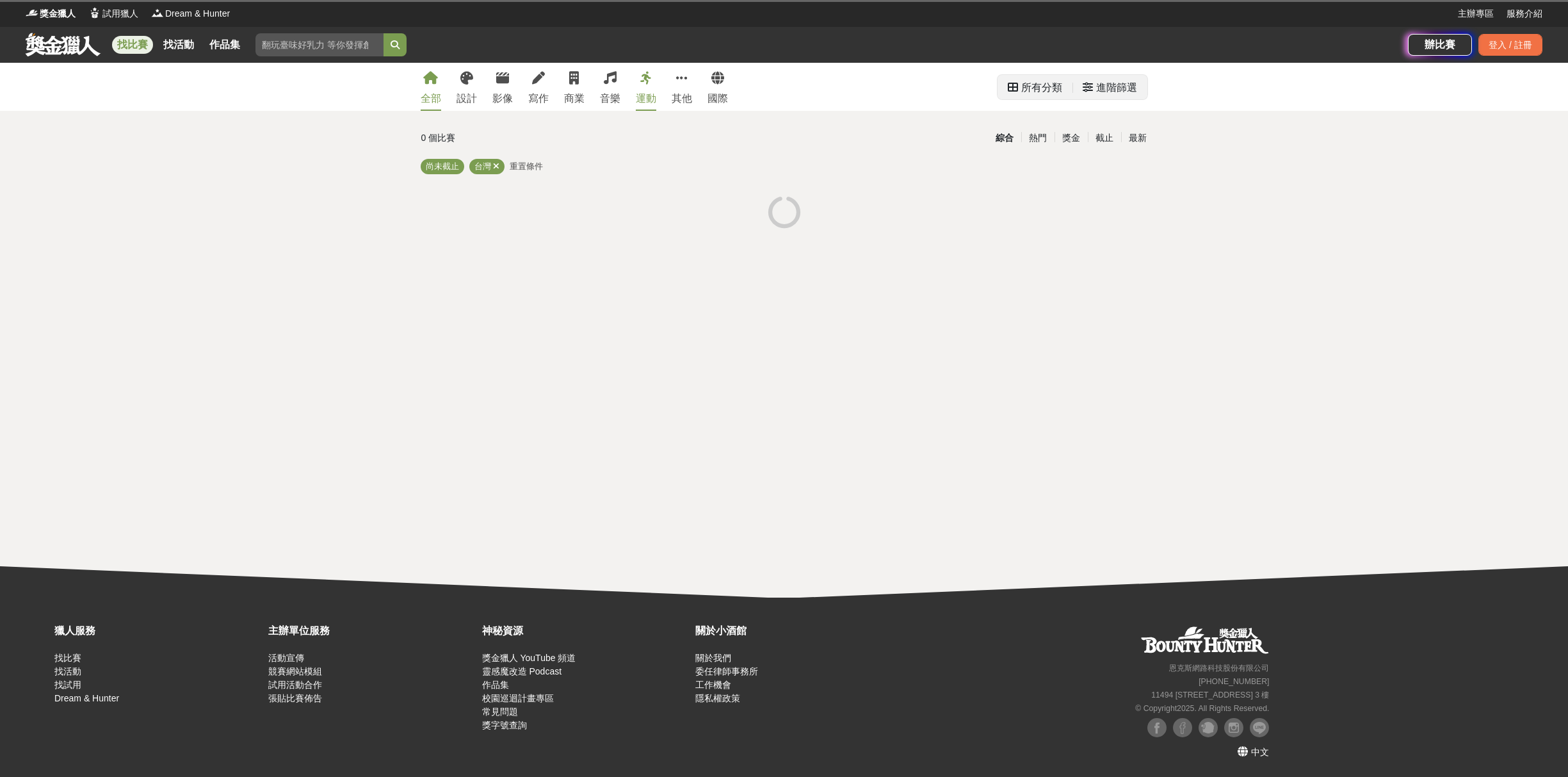
click at [1112, 87] on div "進階篩選" at bounding box center [1117, 87] width 41 height 26
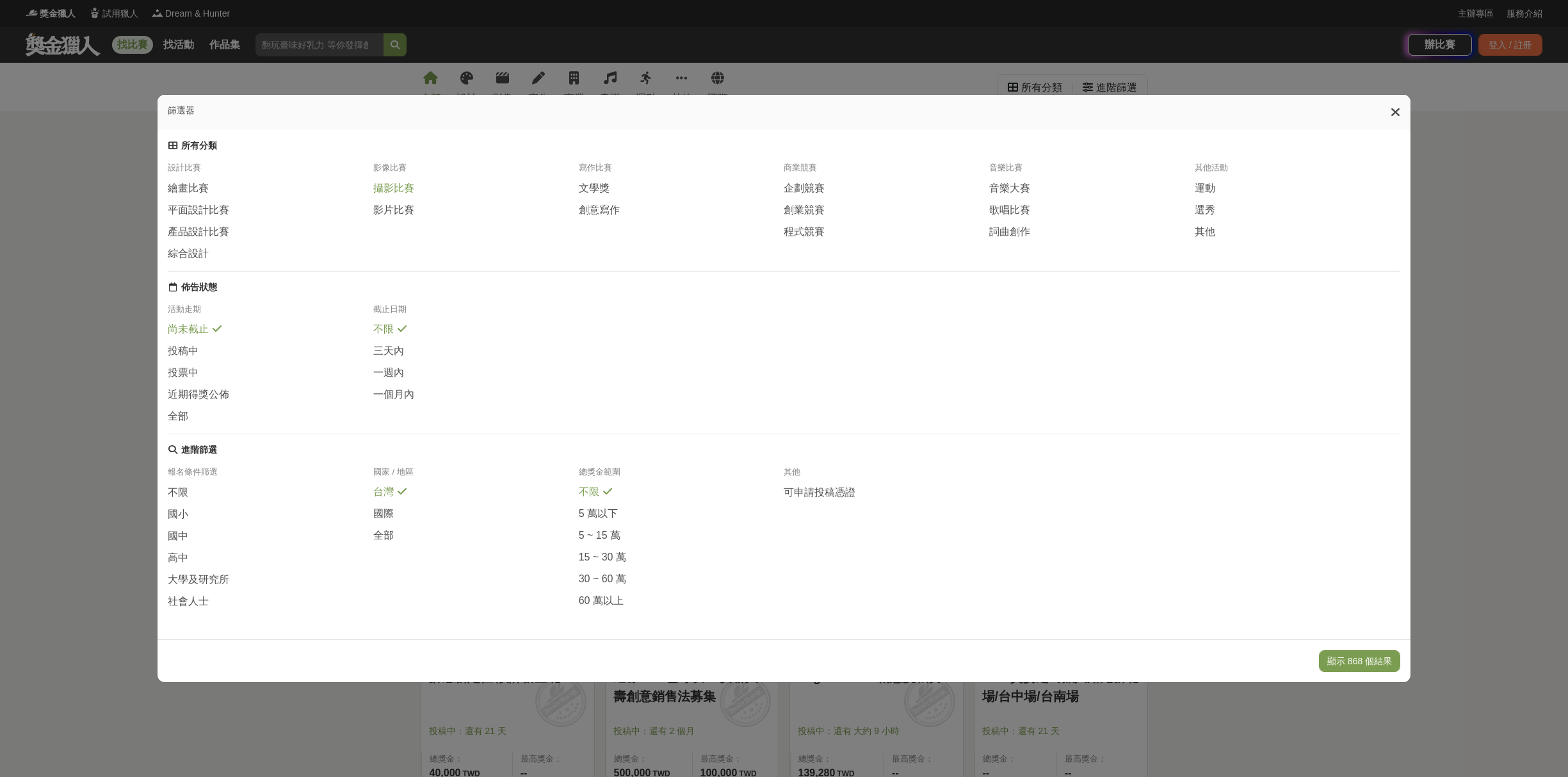
click at [403, 188] on span "攝影比賽" at bounding box center [394, 188] width 41 height 13
click at [401, 203] on span "影片比賽" at bounding box center [394, 210] width 41 height 13
drag, startPoint x: 386, startPoint y: 538, endPoint x: 481, endPoint y: 545, distance: 95.3
click at [386, 537] on span "全部" at bounding box center [384, 535] width 20 height 13
click at [1332, 664] on button "顯示 147 個結果" at bounding box center [1359, 661] width 81 height 22
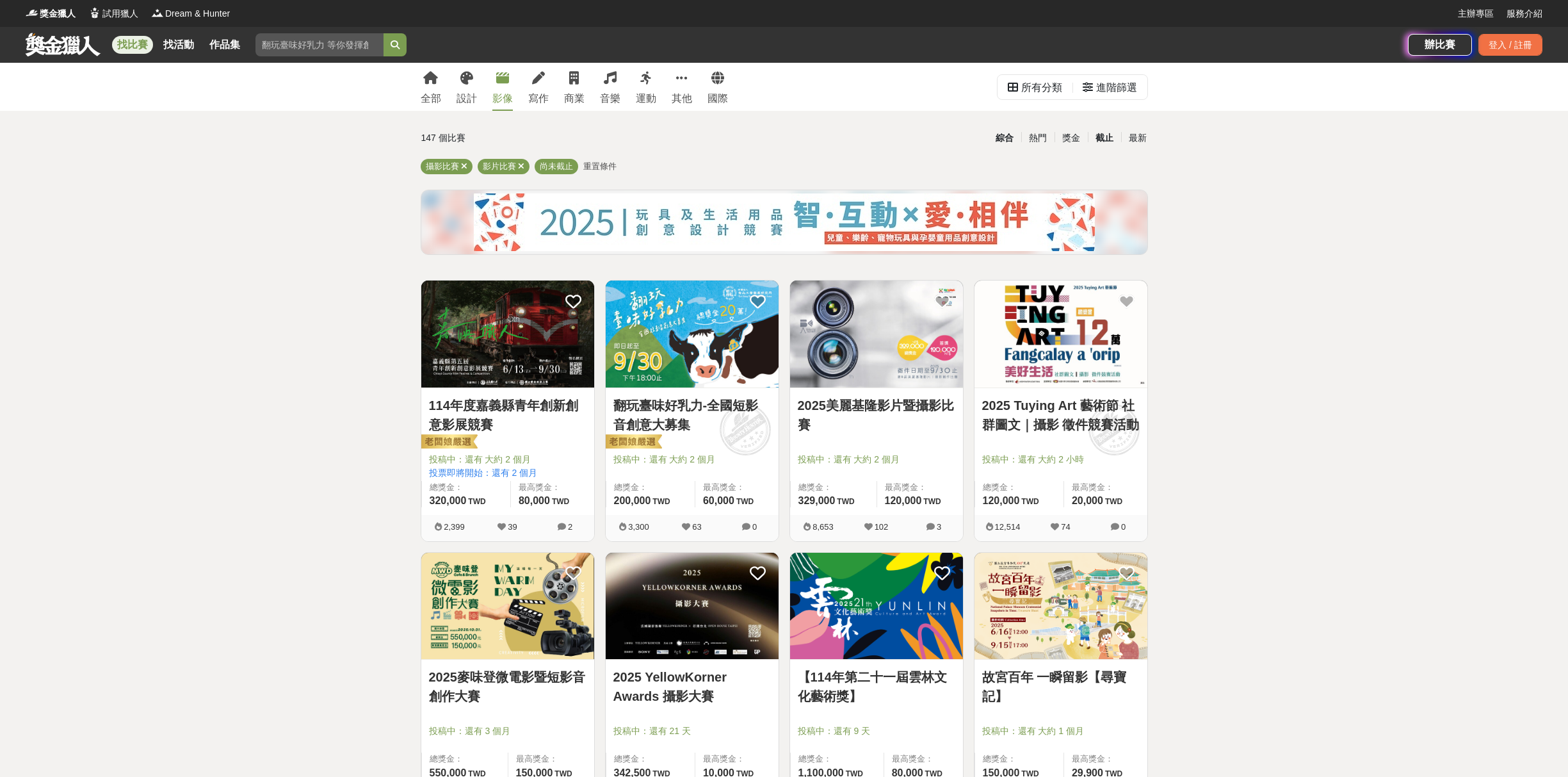
click at [1105, 139] on div "截止" at bounding box center [1105, 138] width 33 height 22
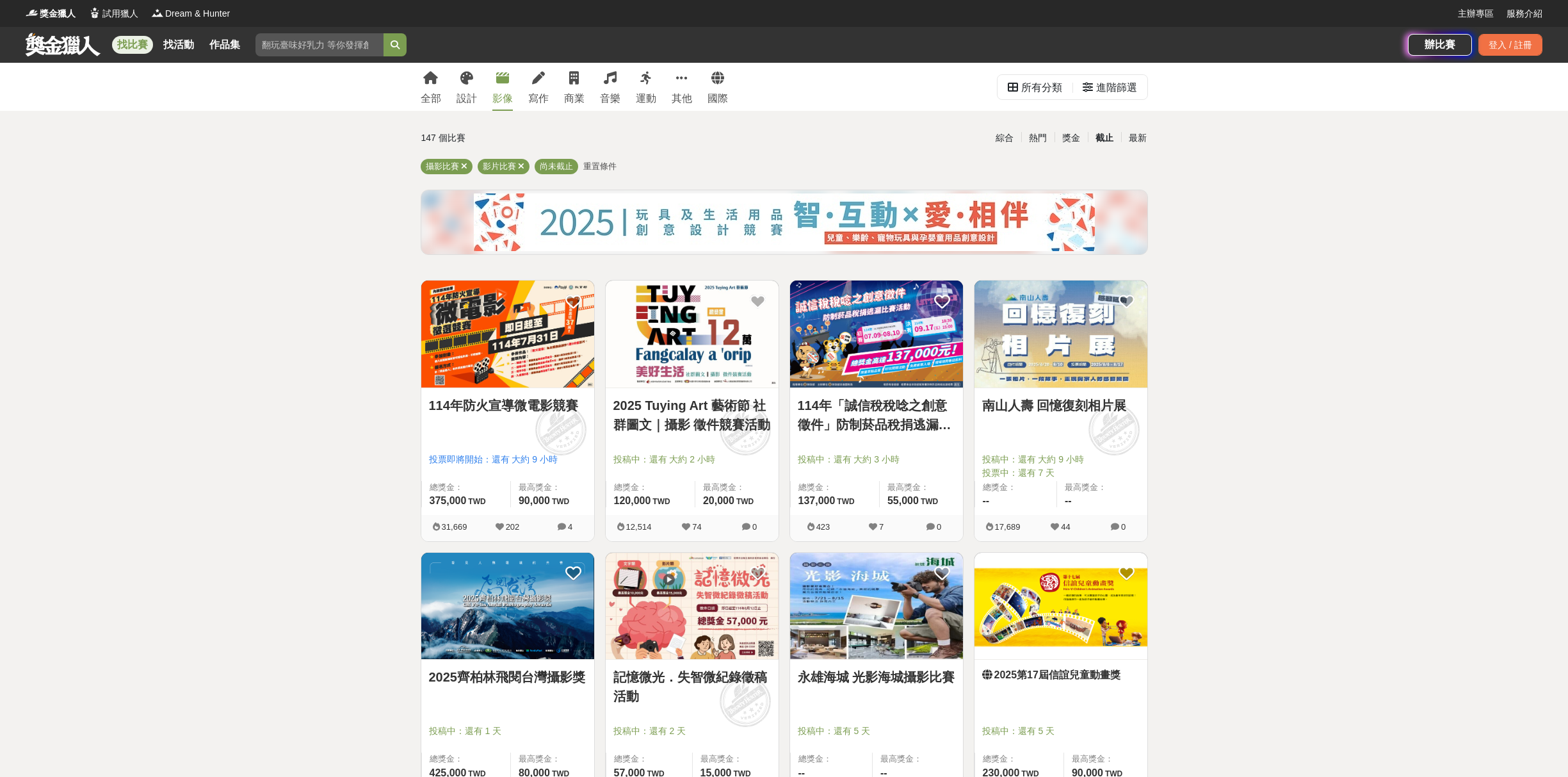
click at [1061, 350] on img at bounding box center [1061, 334] width 173 height 107
click at [1140, 139] on div "最新" at bounding box center [1138, 138] width 33 height 22
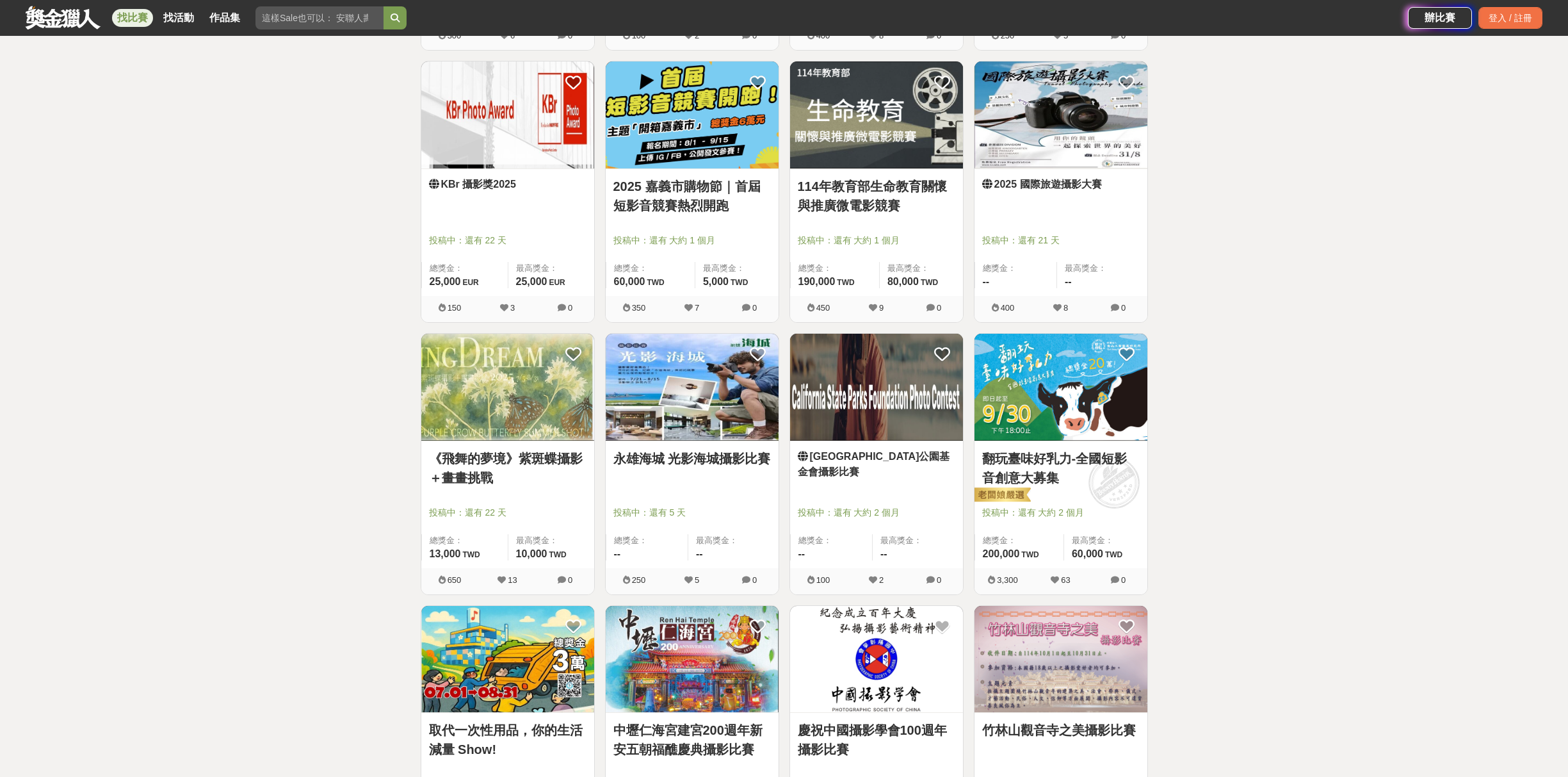
scroll to position [1061, 0]
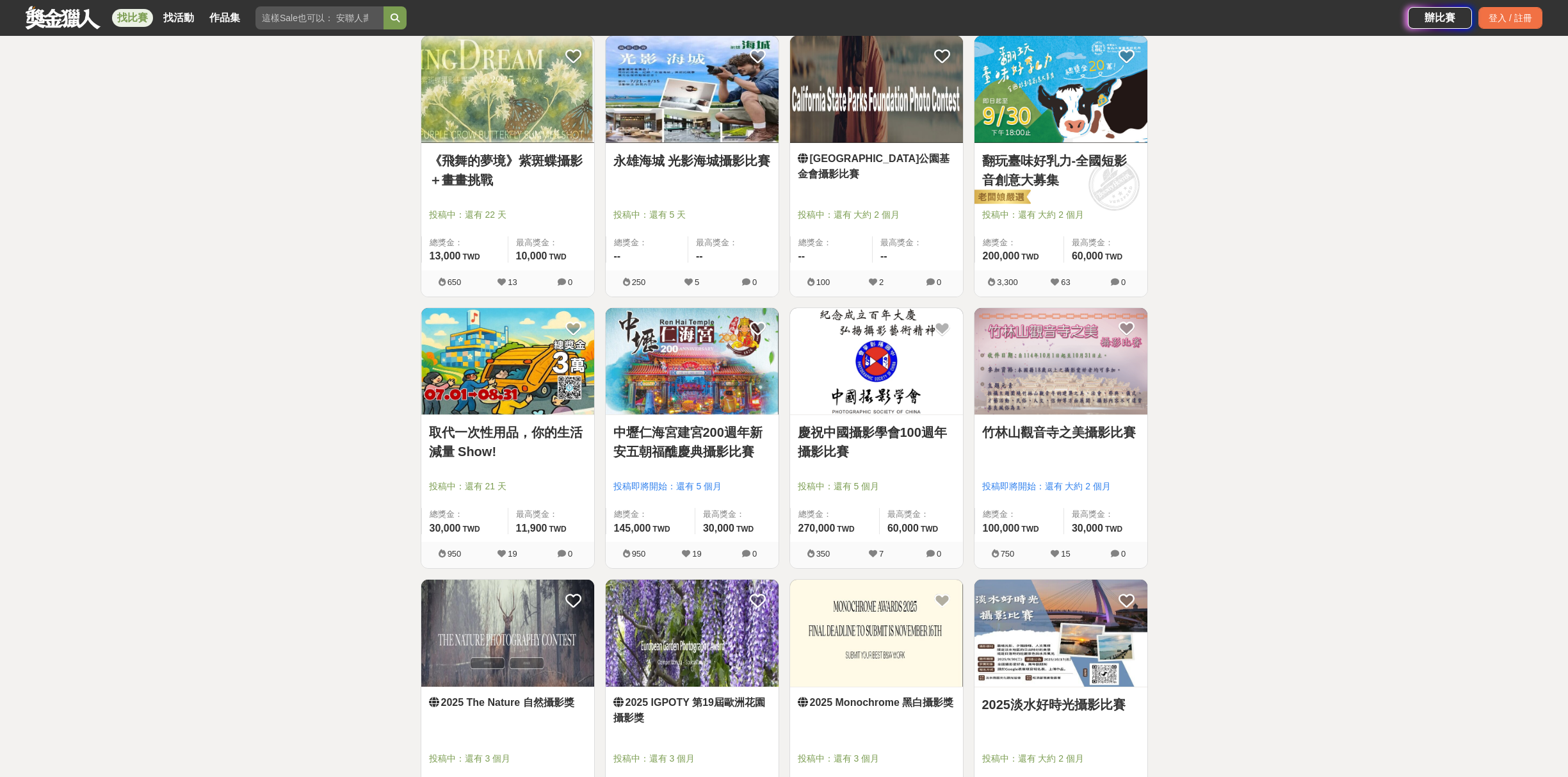
click at [687, 361] on img at bounding box center [692, 362] width 173 height 107
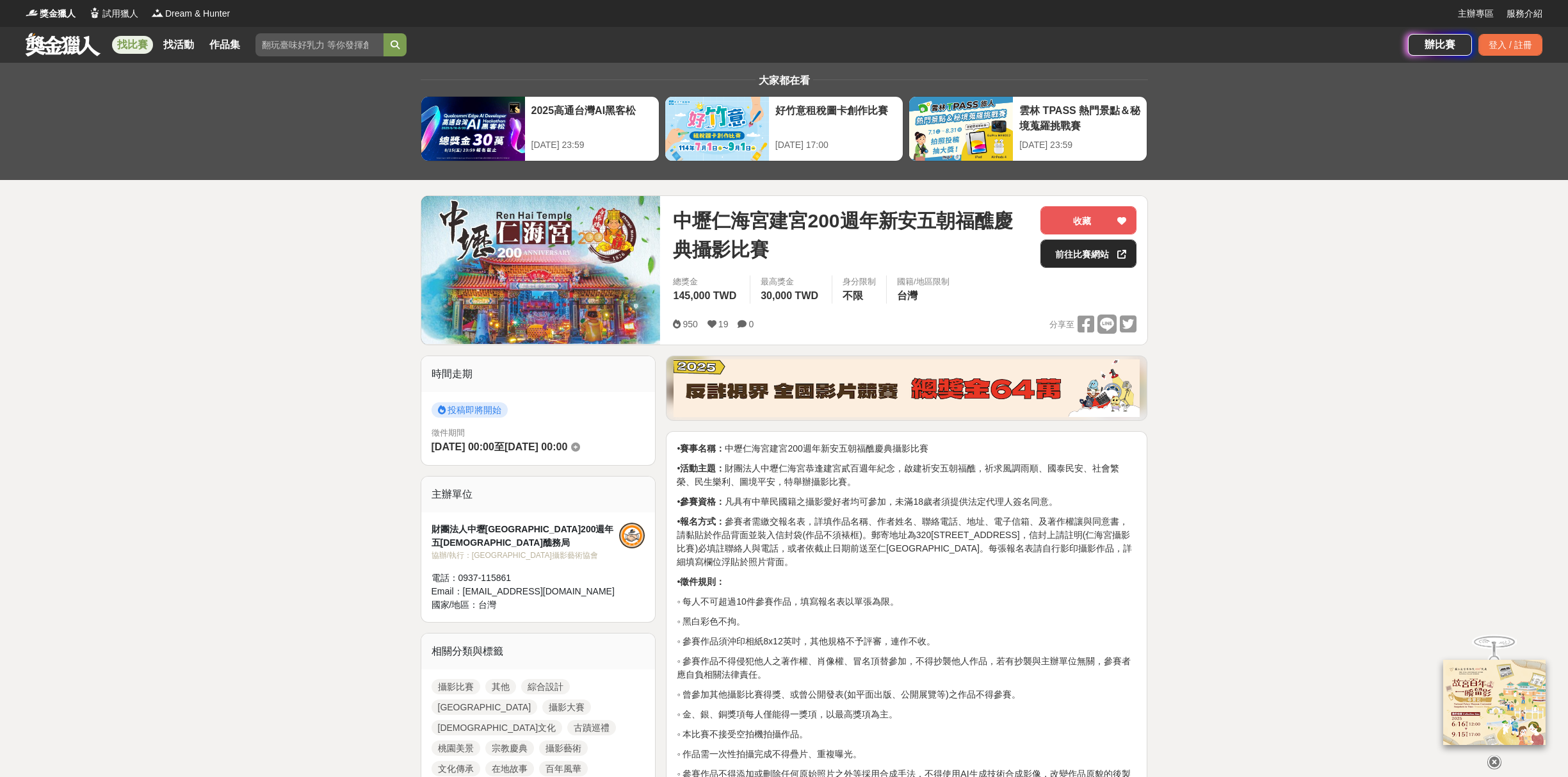
click at [1061, 265] on link "前往比賽網站" at bounding box center [1088, 254] width 96 height 28
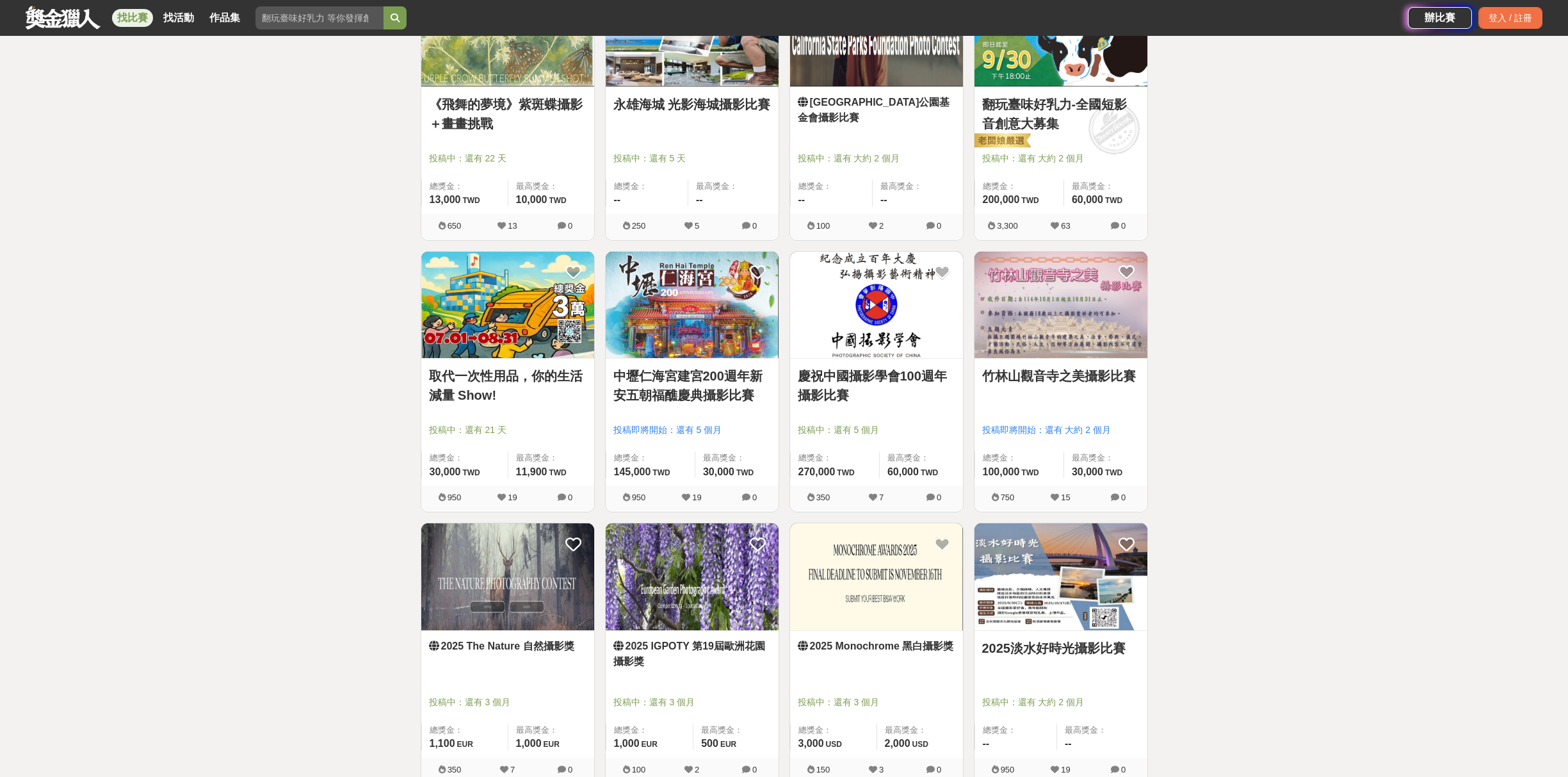
scroll to position [1221, 0]
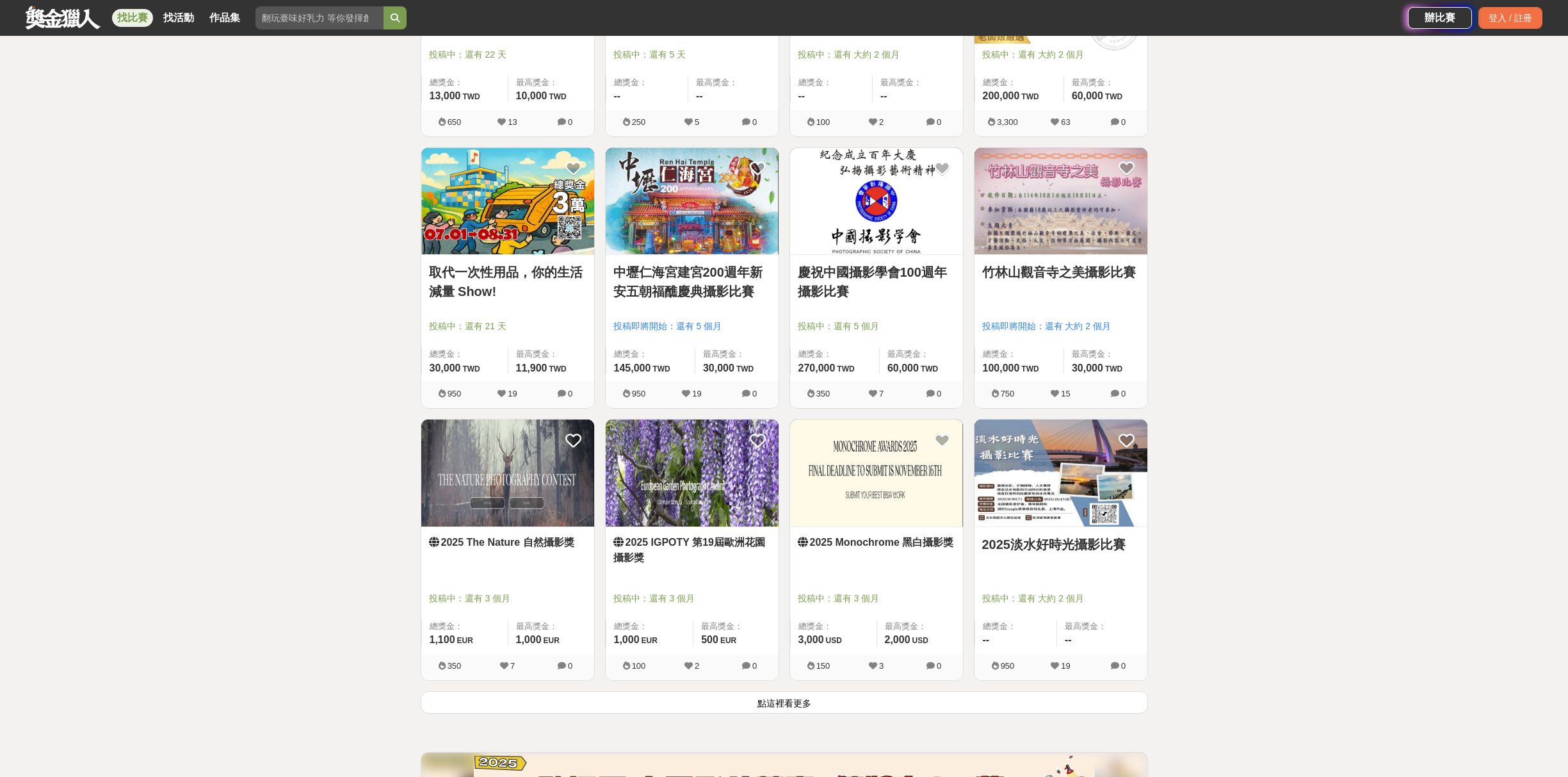
click at [1059, 460] on img at bounding box center [1061, 473] width 173 height 107
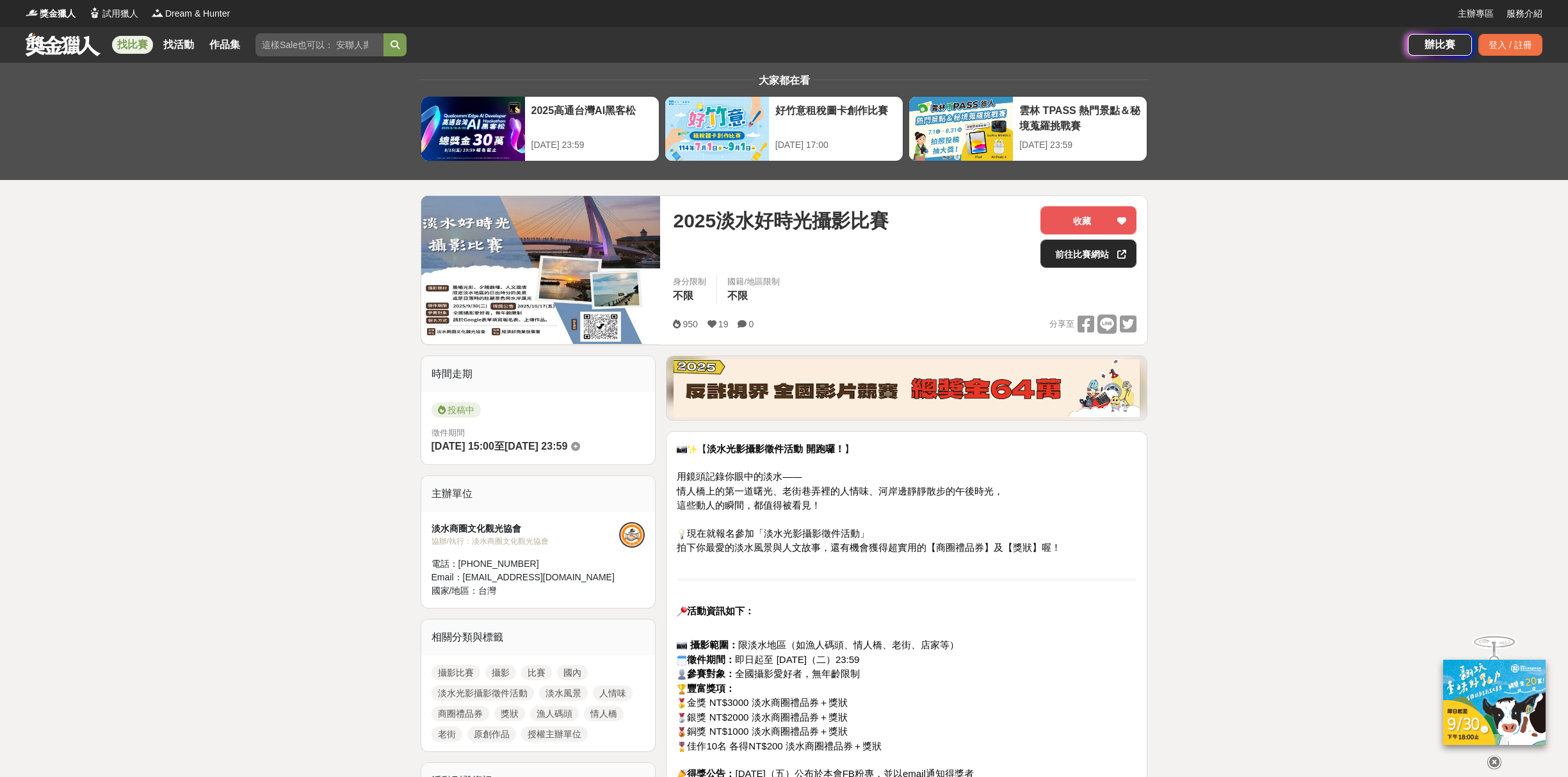
click at [1071, 252] on link "前往比賽網站" at bounding box center [1088, 254] width 96 height 28
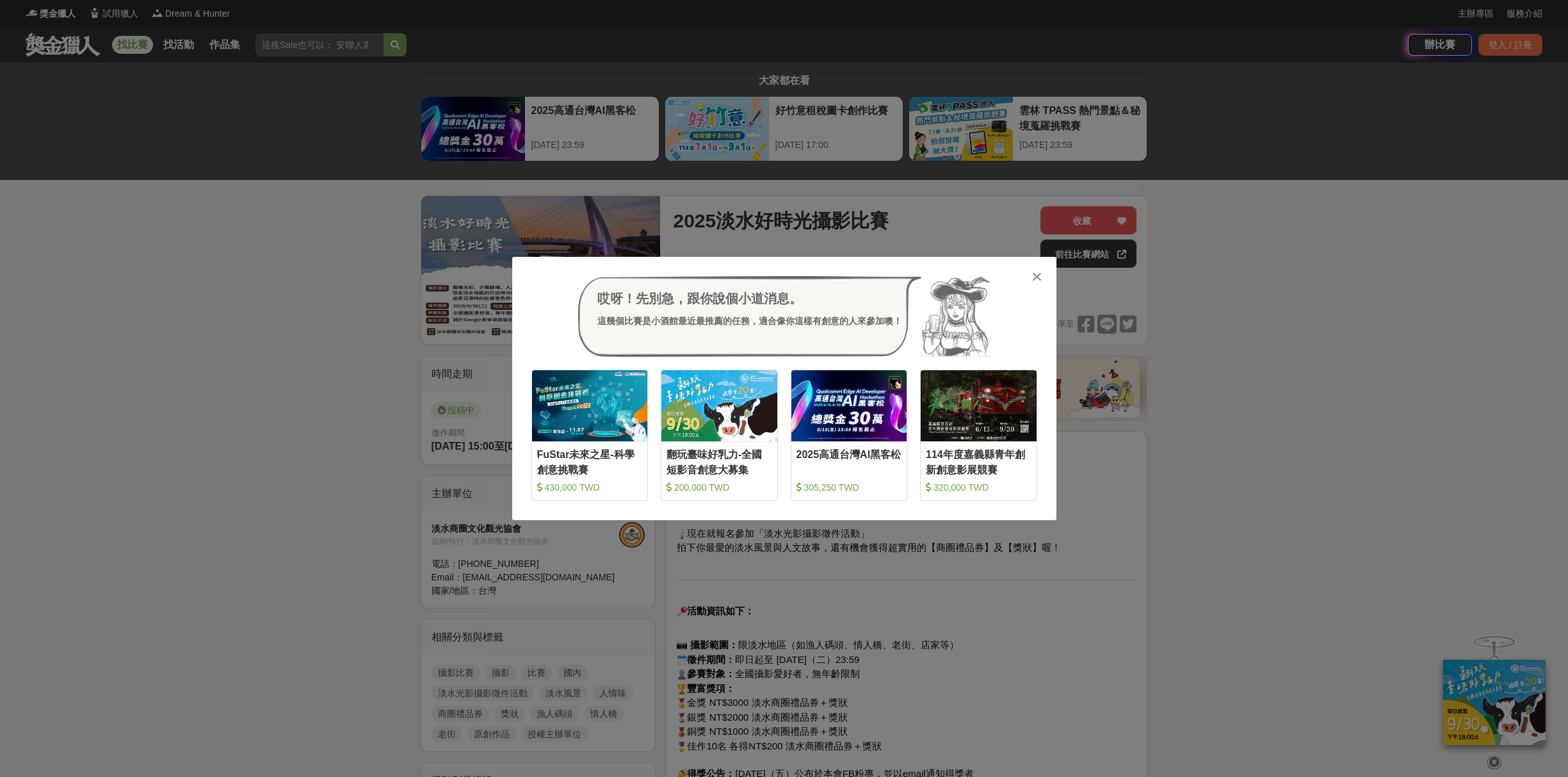
click at [1036, 275] on icon at bounding box center [1037, 277] width 9 height 13
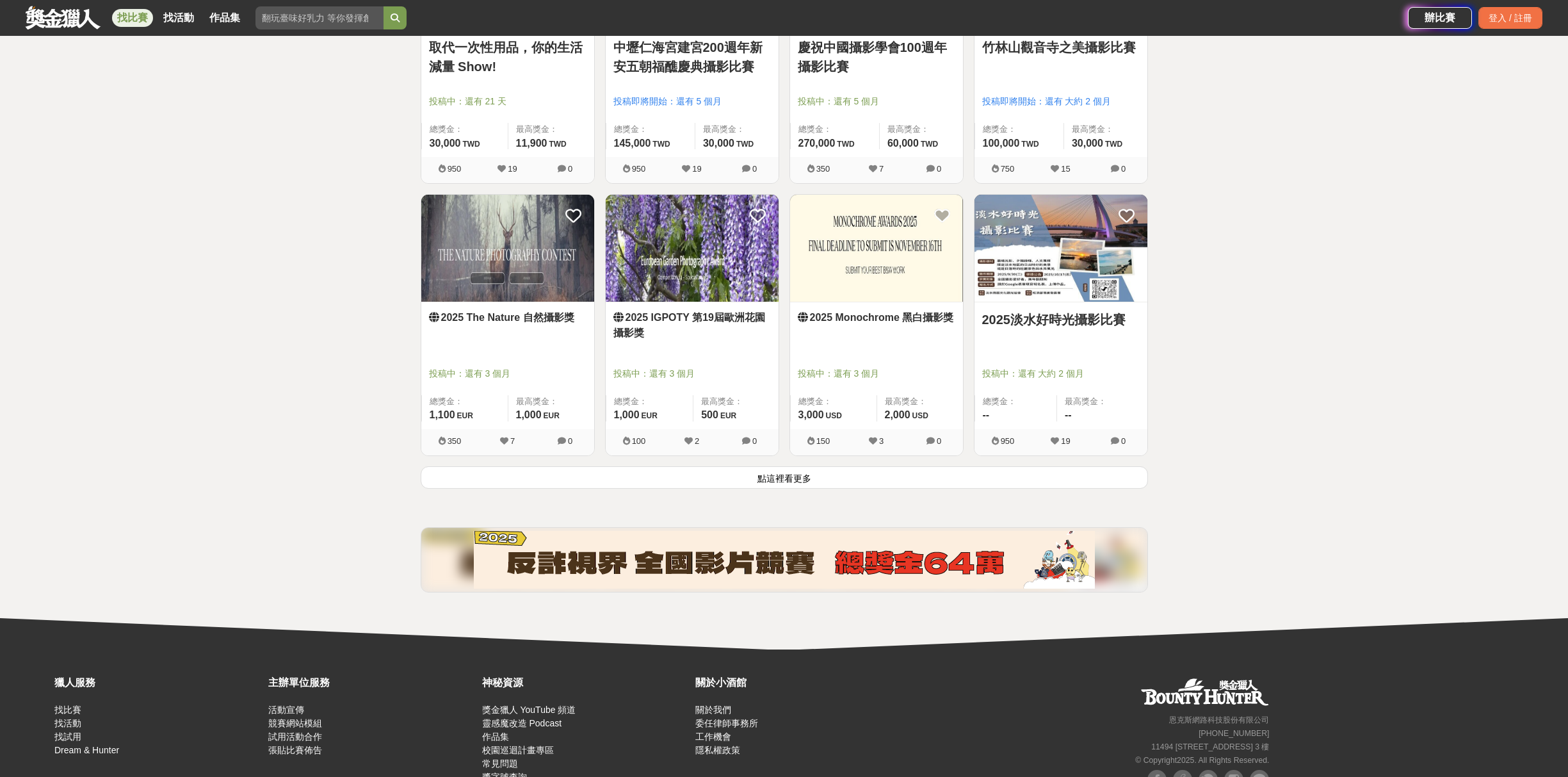
scroll to position [1459, 0]
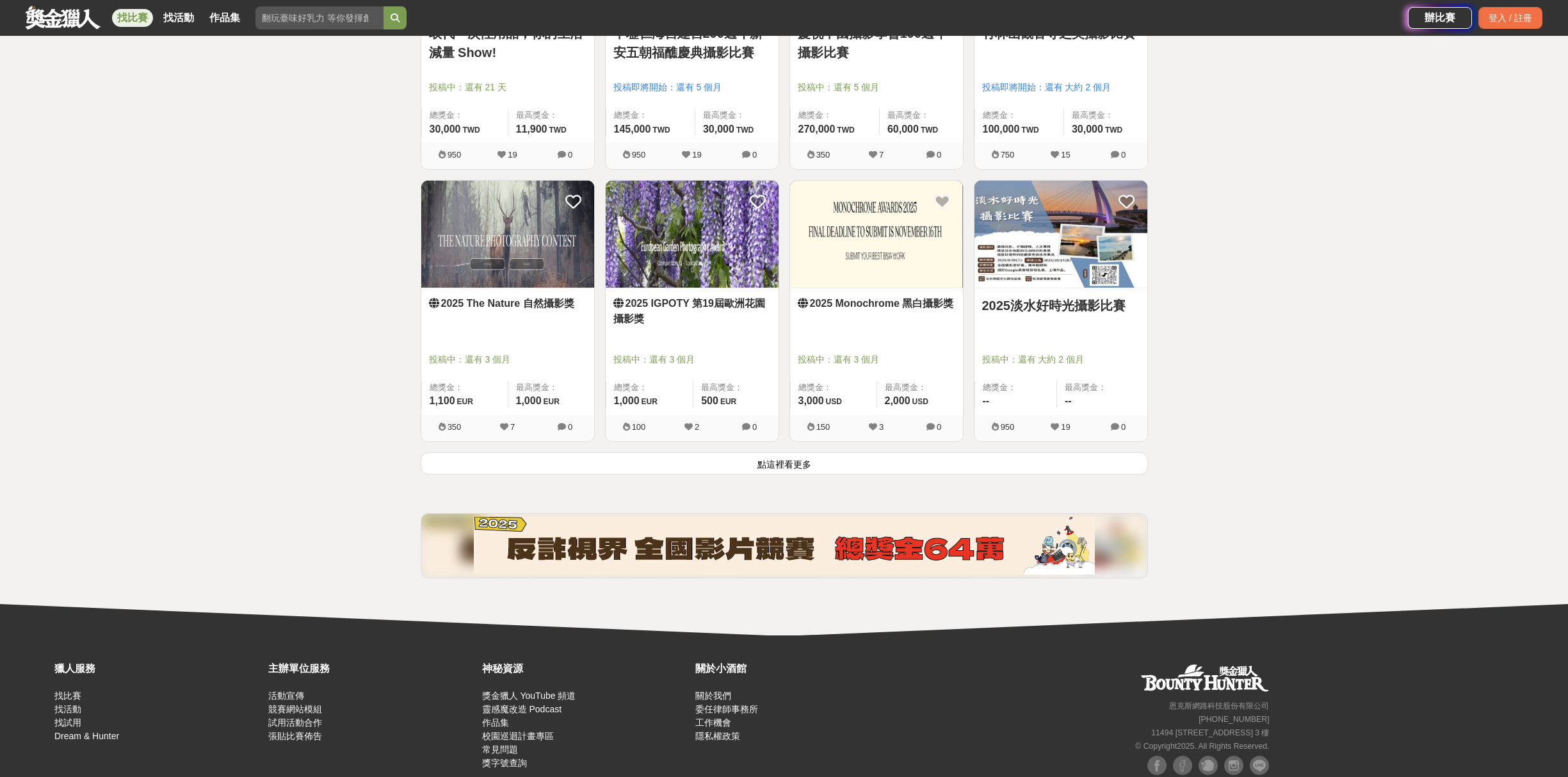
click at [800, 461] on button "點這裡看更多" at bounding box center [784, 463] width 727 height 22
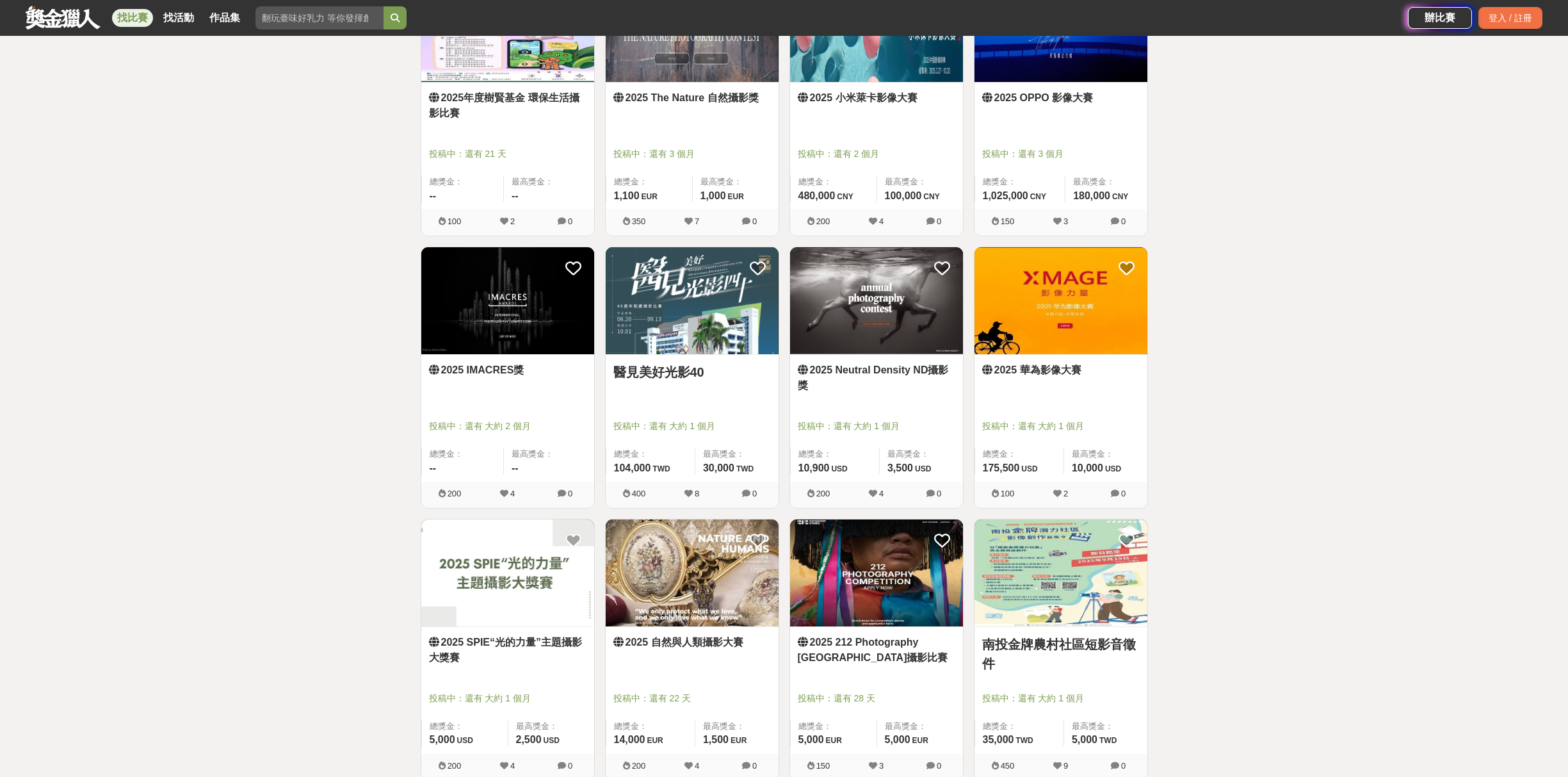
scroll to position [1956, 0]
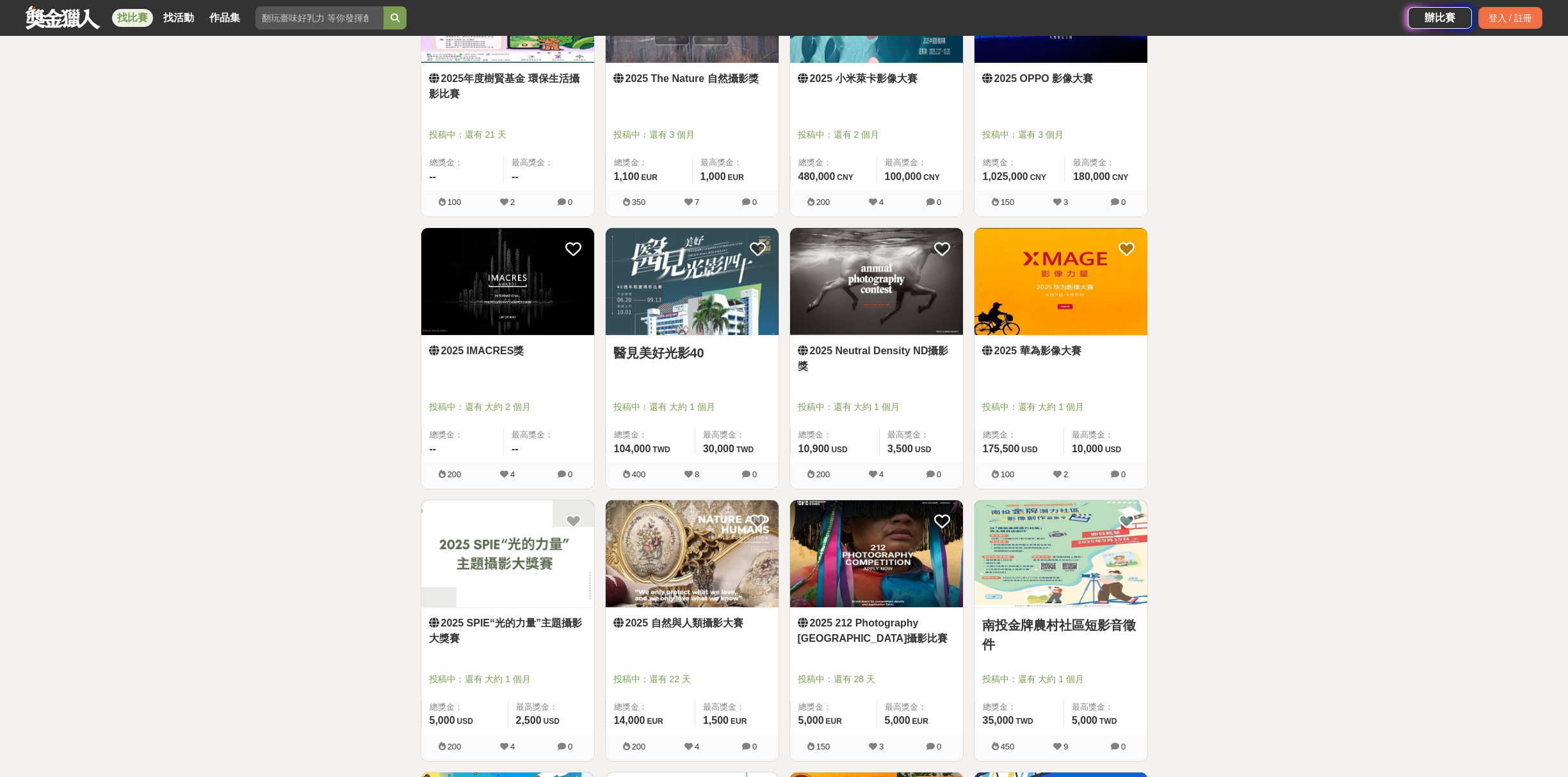
click at [689, 295] on img at bounding box center [692, 281] width 173 height 107
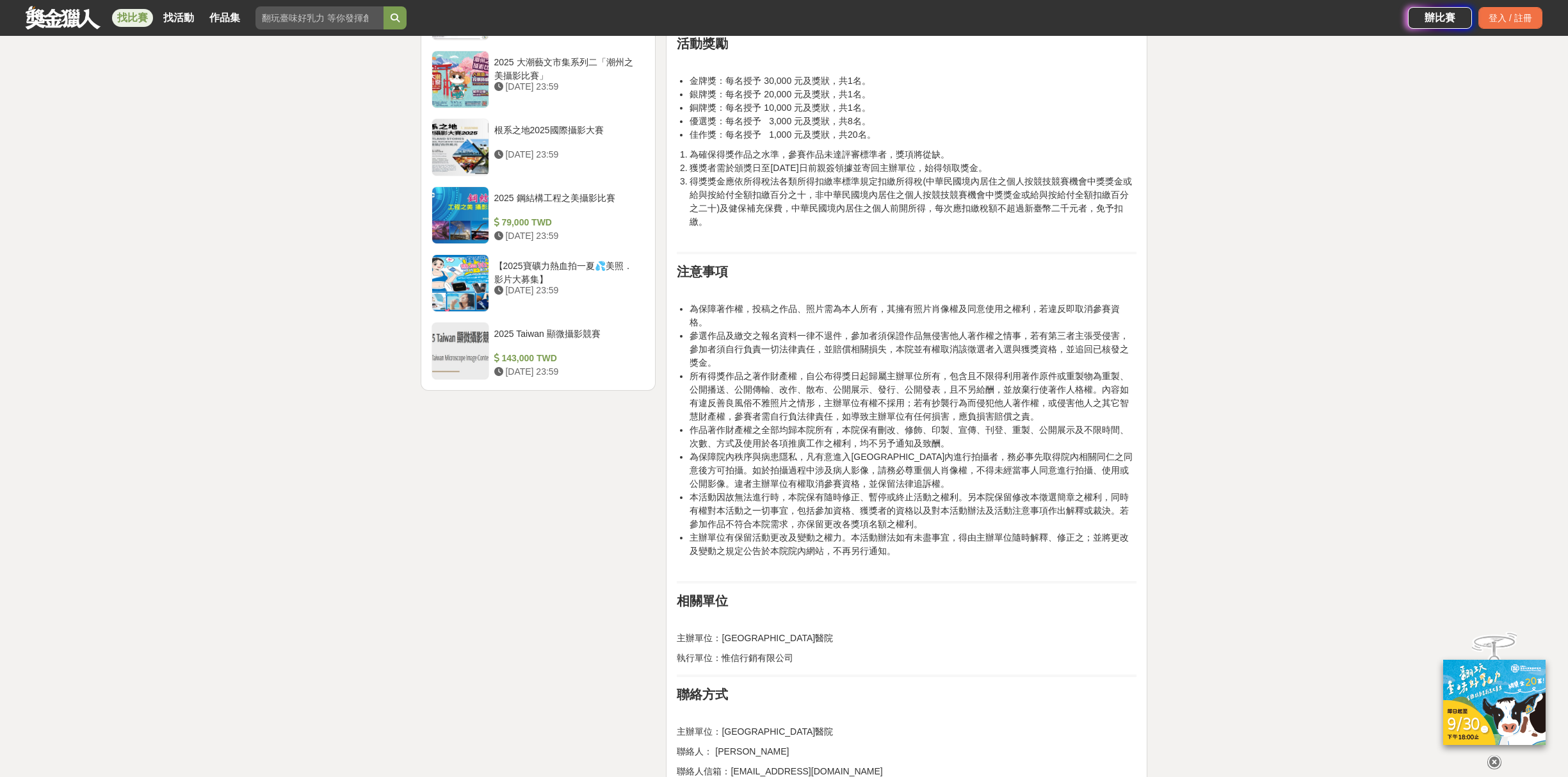
scroll to position [1777, 0]
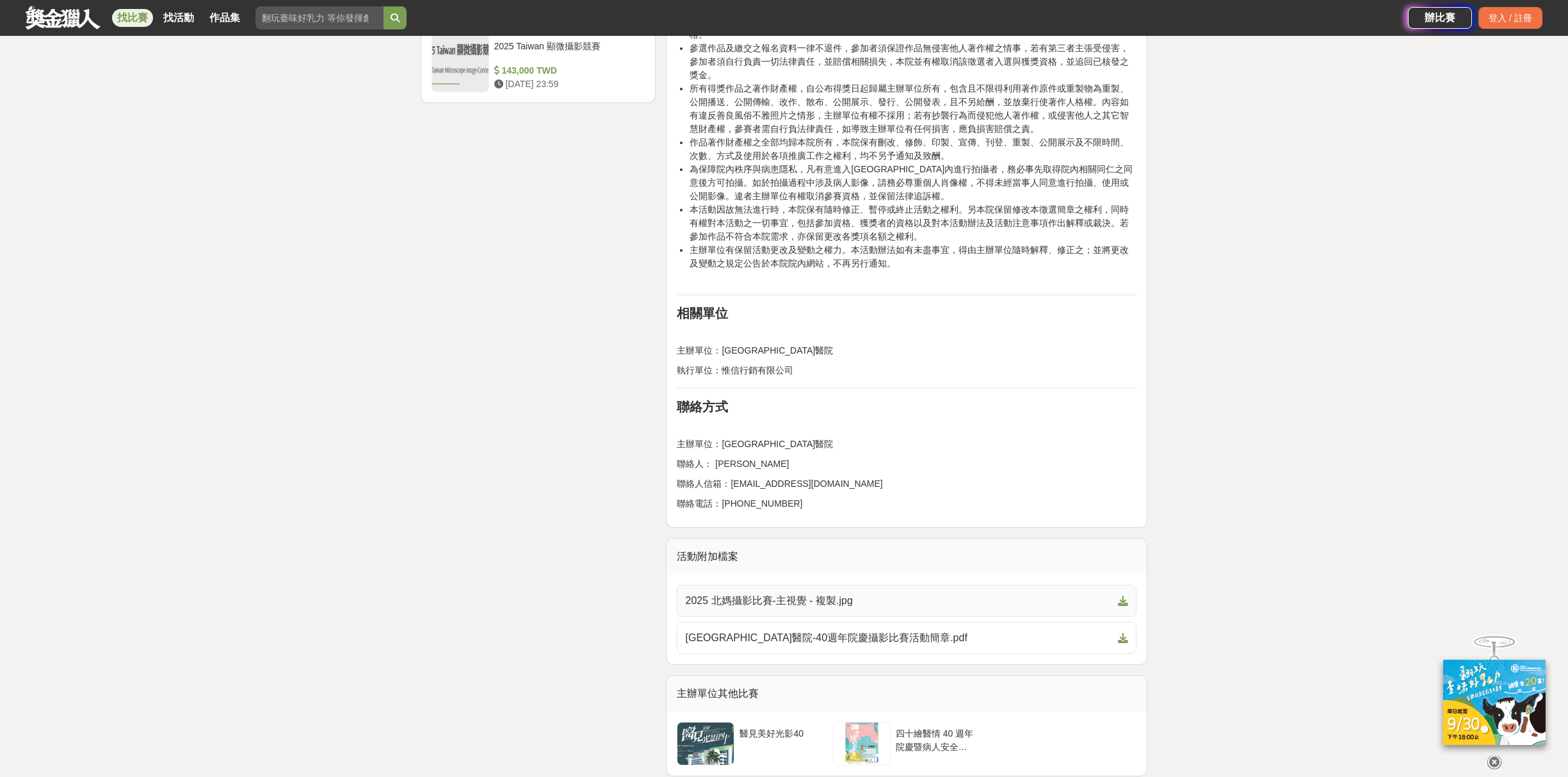
click at [822, 600] on span "2025 北媽攝影比賽-主視覺 - 複製.jpg" at bounding box center [898, 600] width 428 height 16
click at [910, 638] on span "[GEOGRAPHIC_DATA]醫院-40週年院慶攝影比賽活動簡章.pdf" at bounding box center [898, 638] width 428 height 16
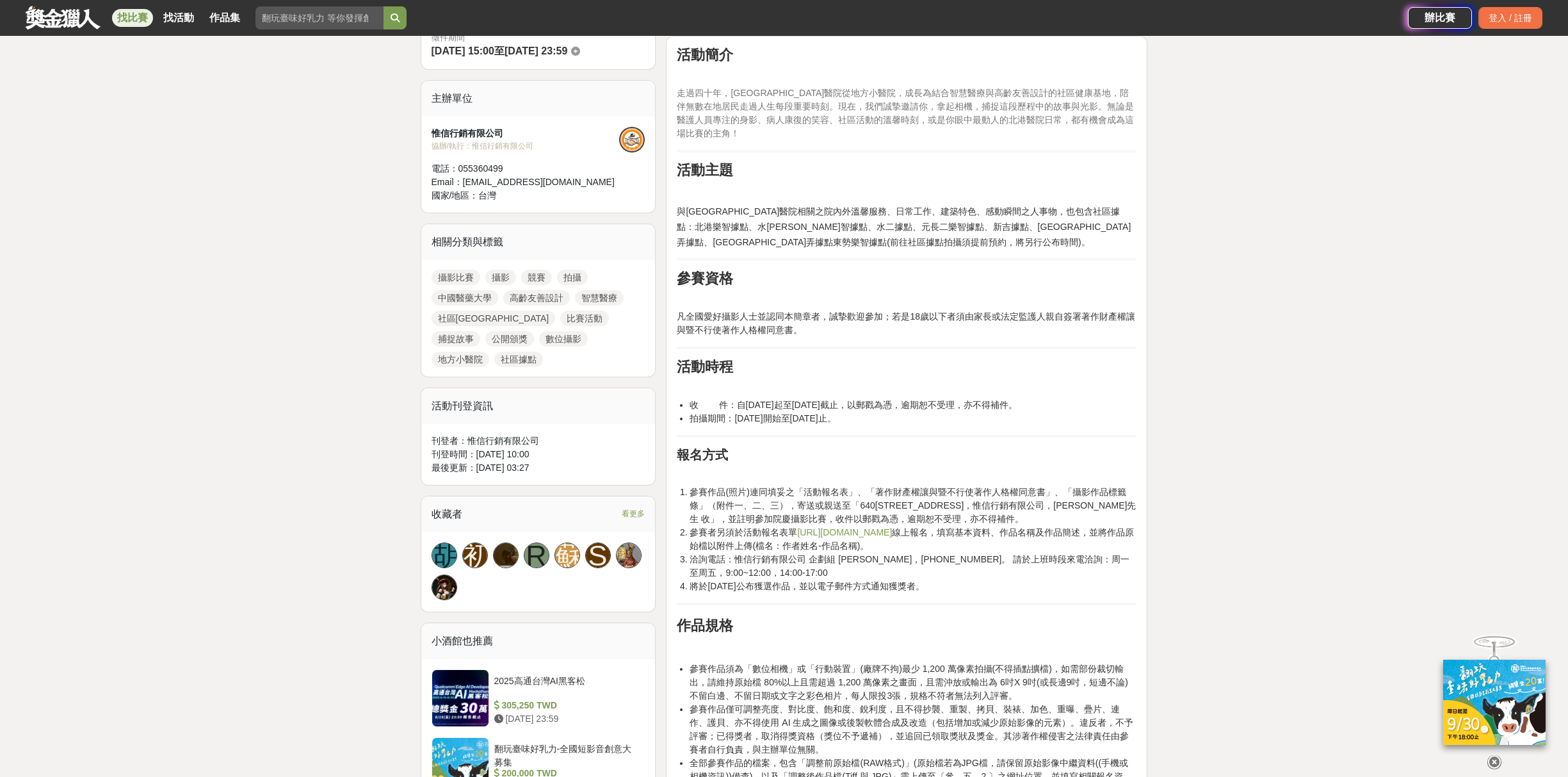
scroll to position [781, 0]
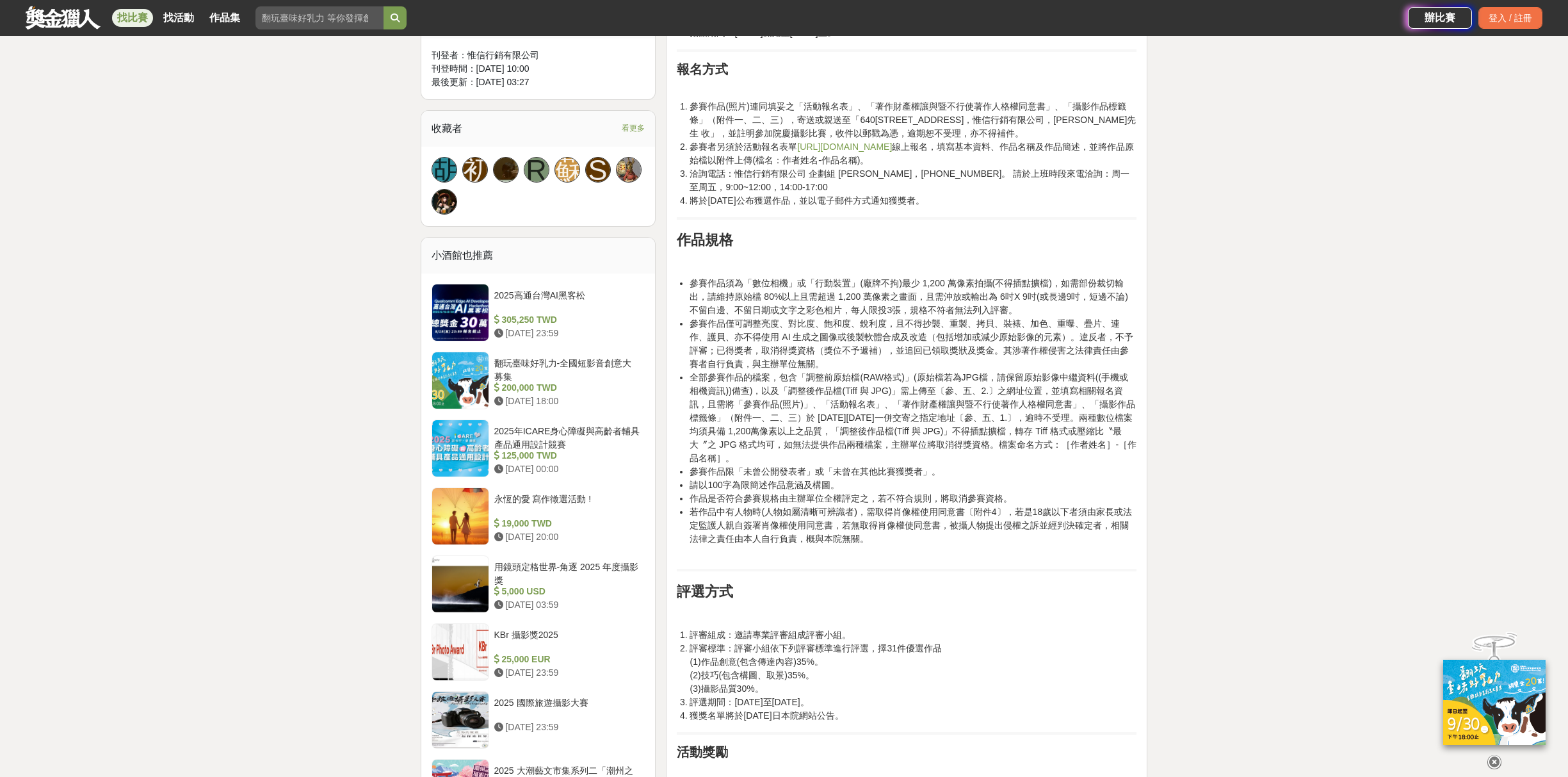
click at [857, 148] on span "[URL][DOMAIN_NAME]" at bounding box center [845, 147] width 95 height 10
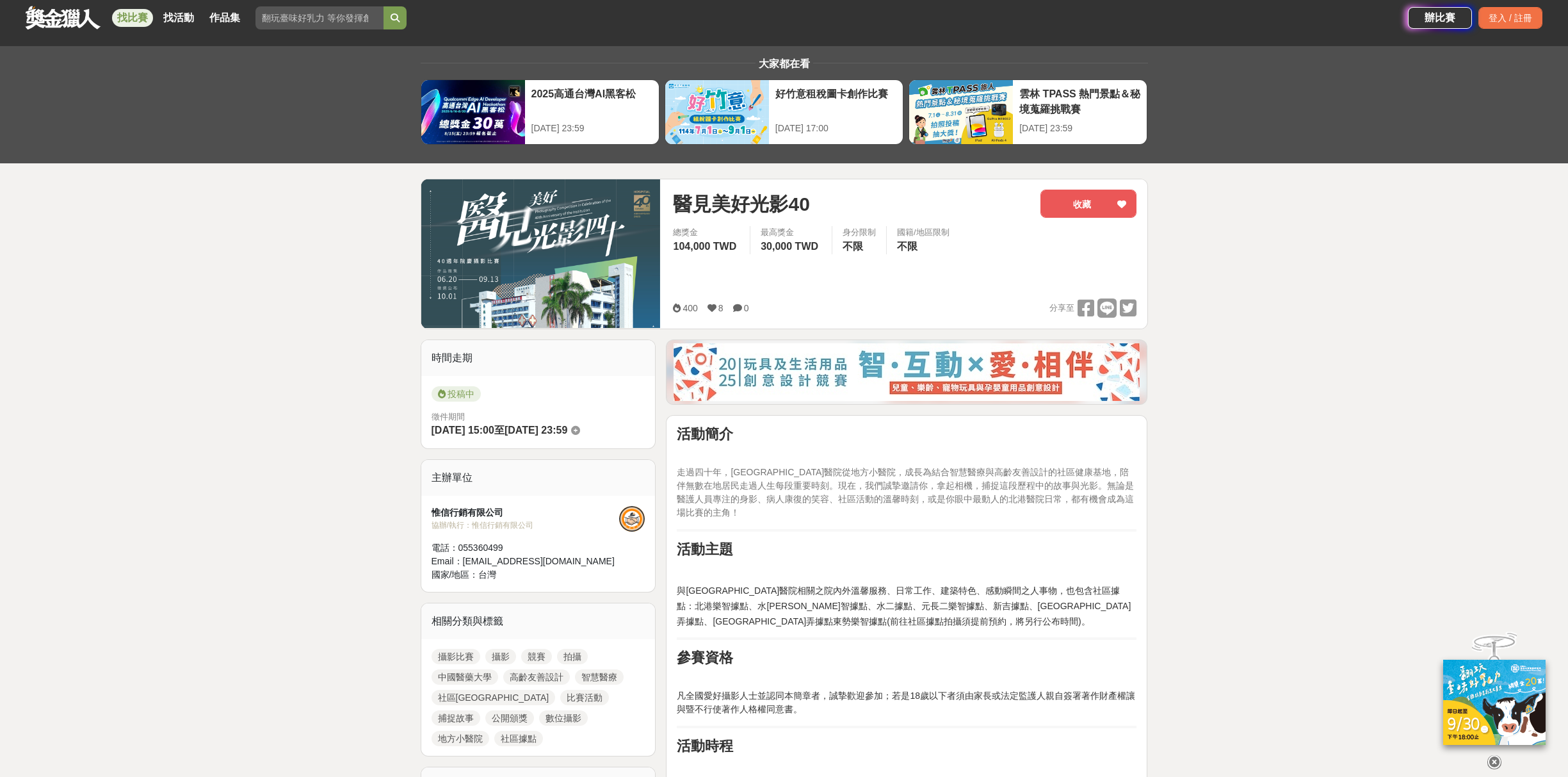
scroll to position [0, 0]
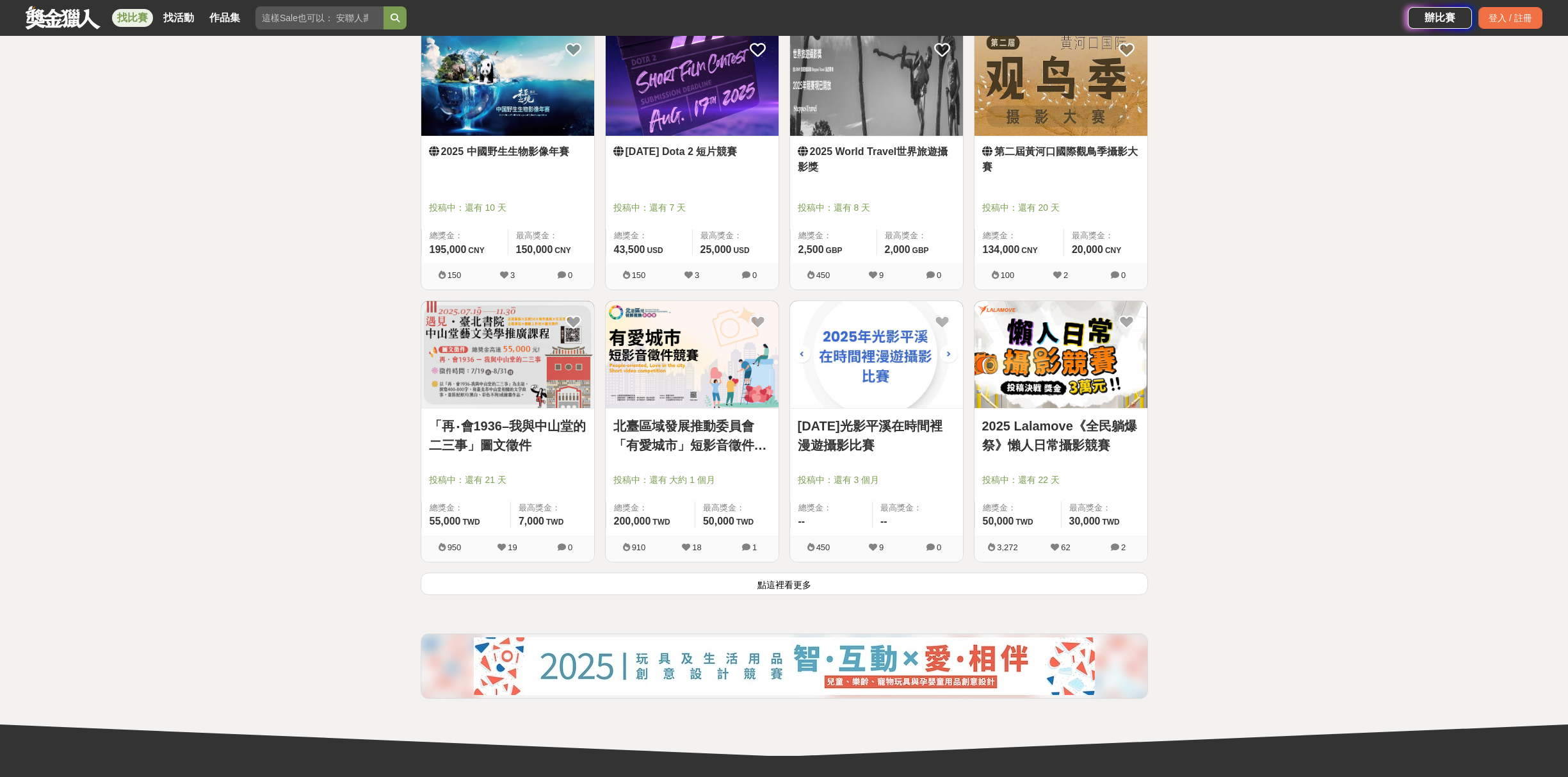
scroll to position [2972, 0]
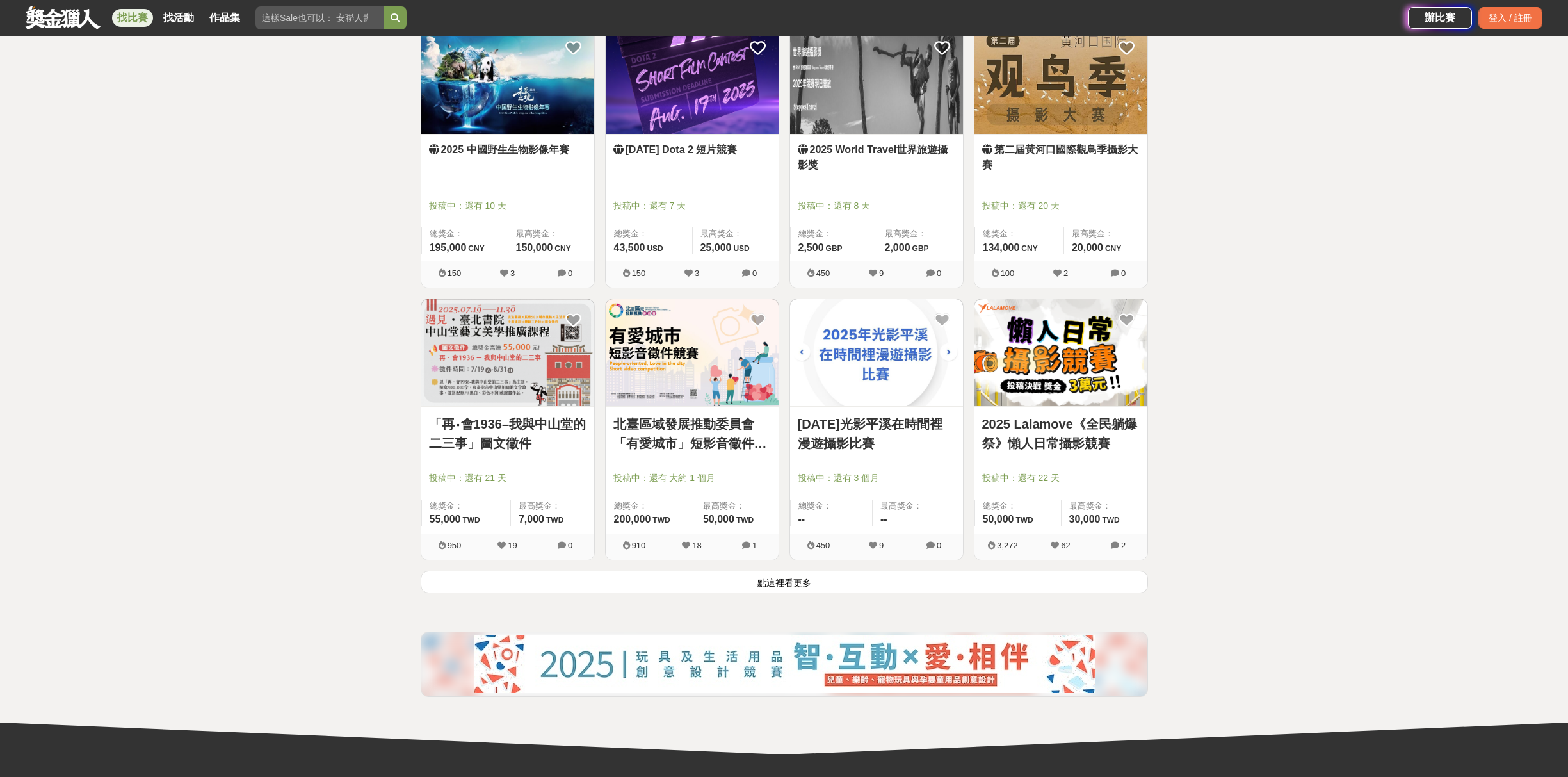
click at [785, 579] on button "點這裡看更多" at bounding box center [784, 582] width 727 height 22
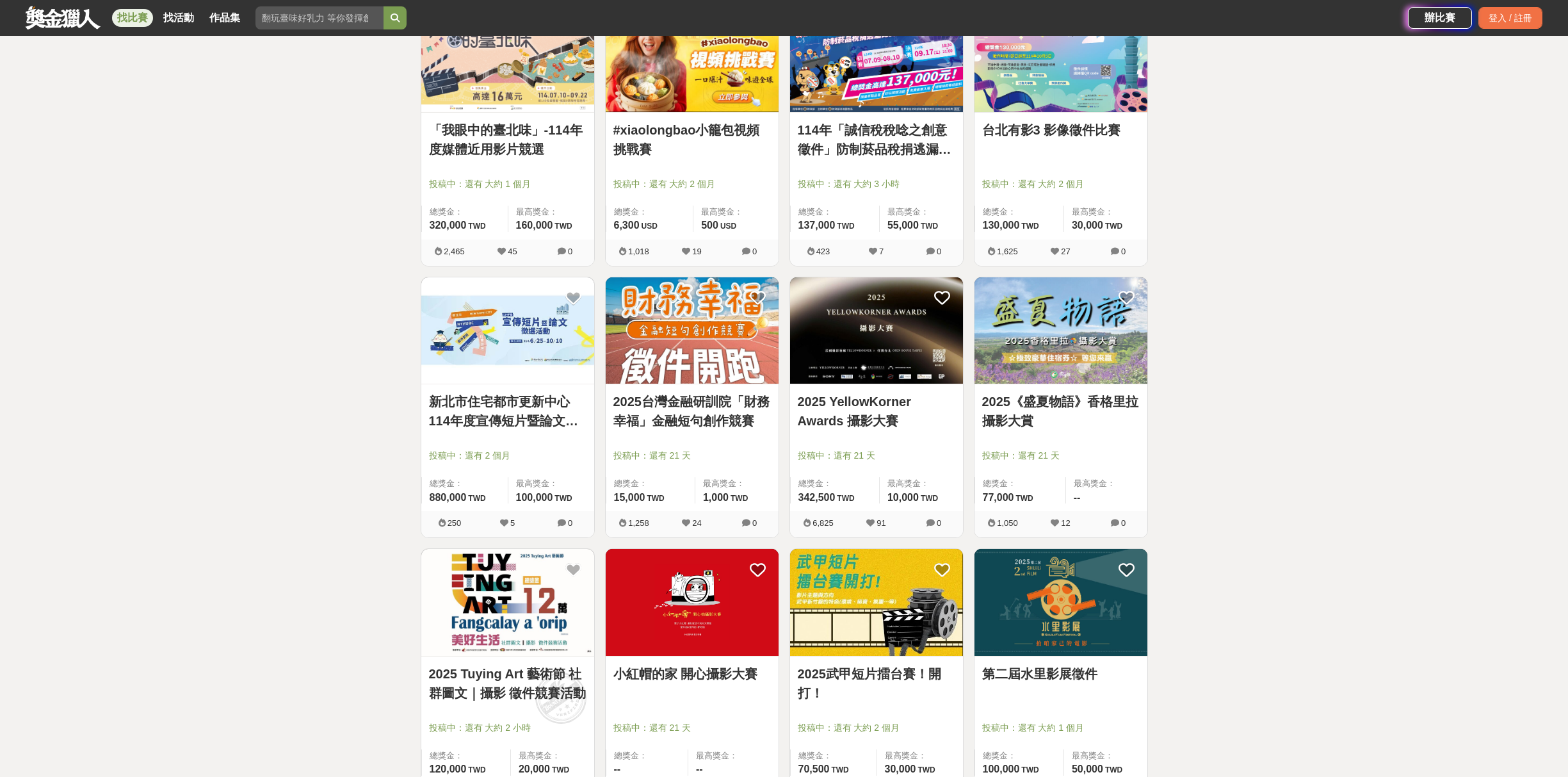
scroll to position [4125, 0]
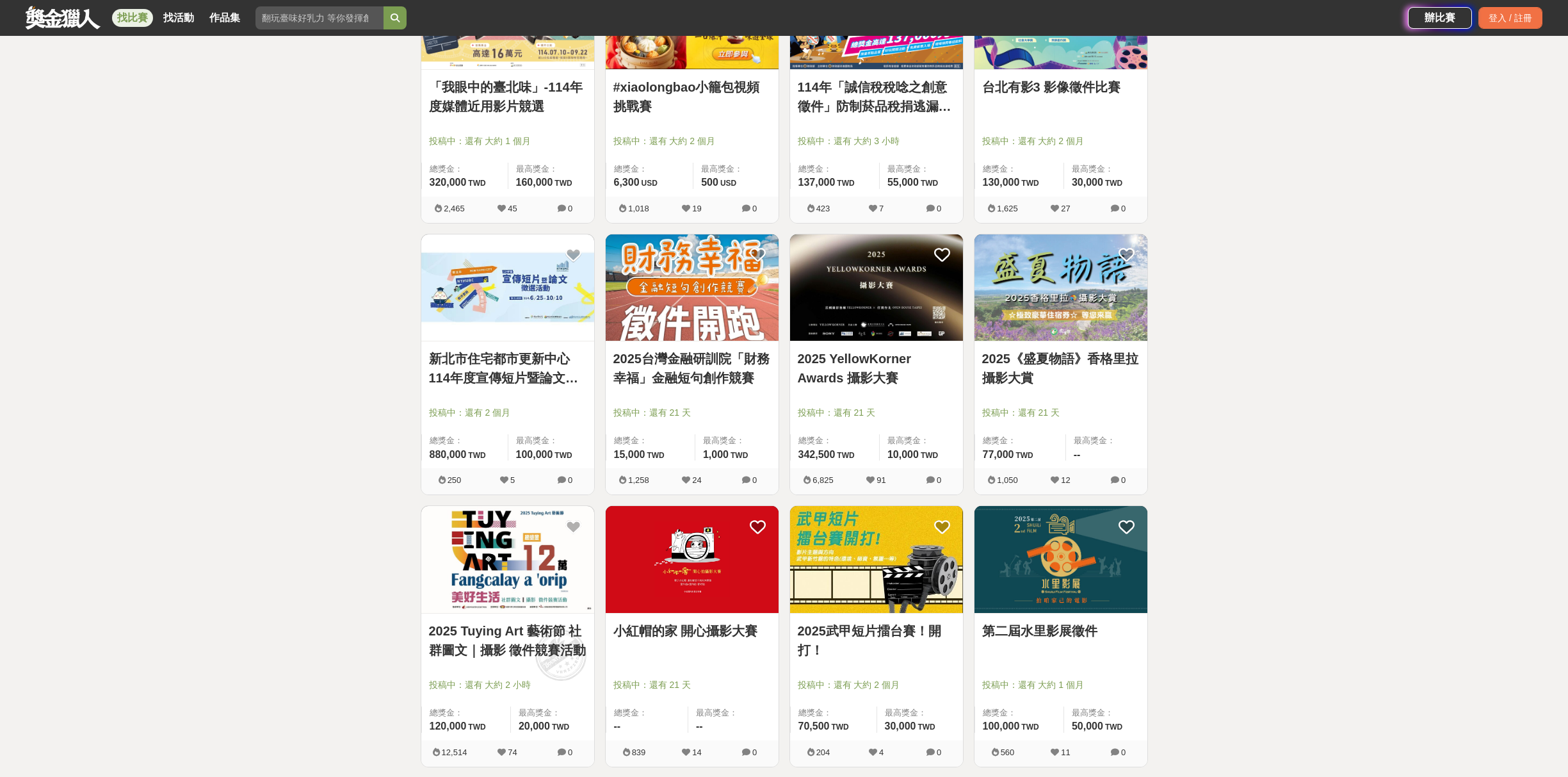
click at [1082, 567] on img at bounding box center [1061, 560] width 173 height 107
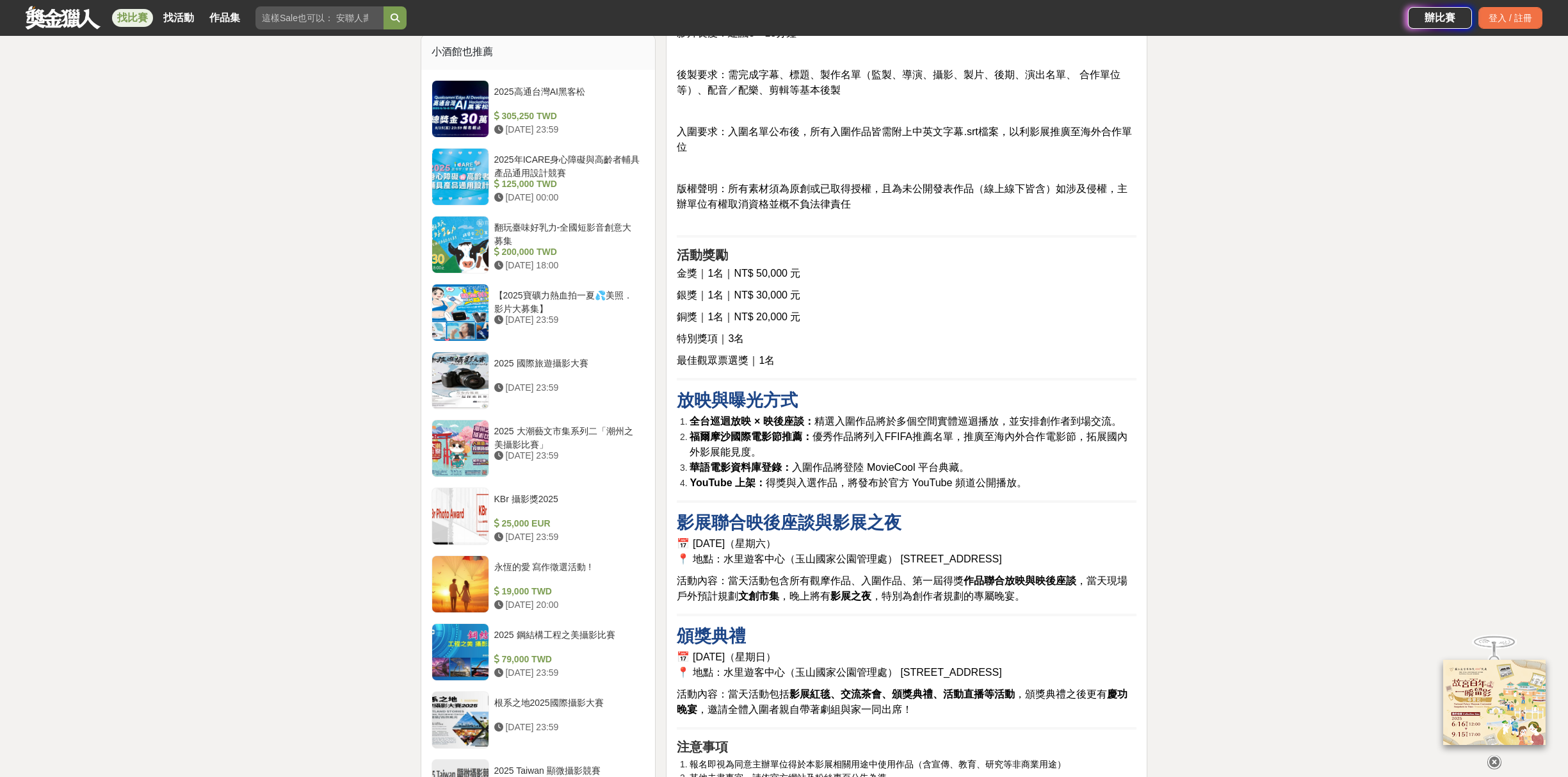
scroll to position [1296, 0]
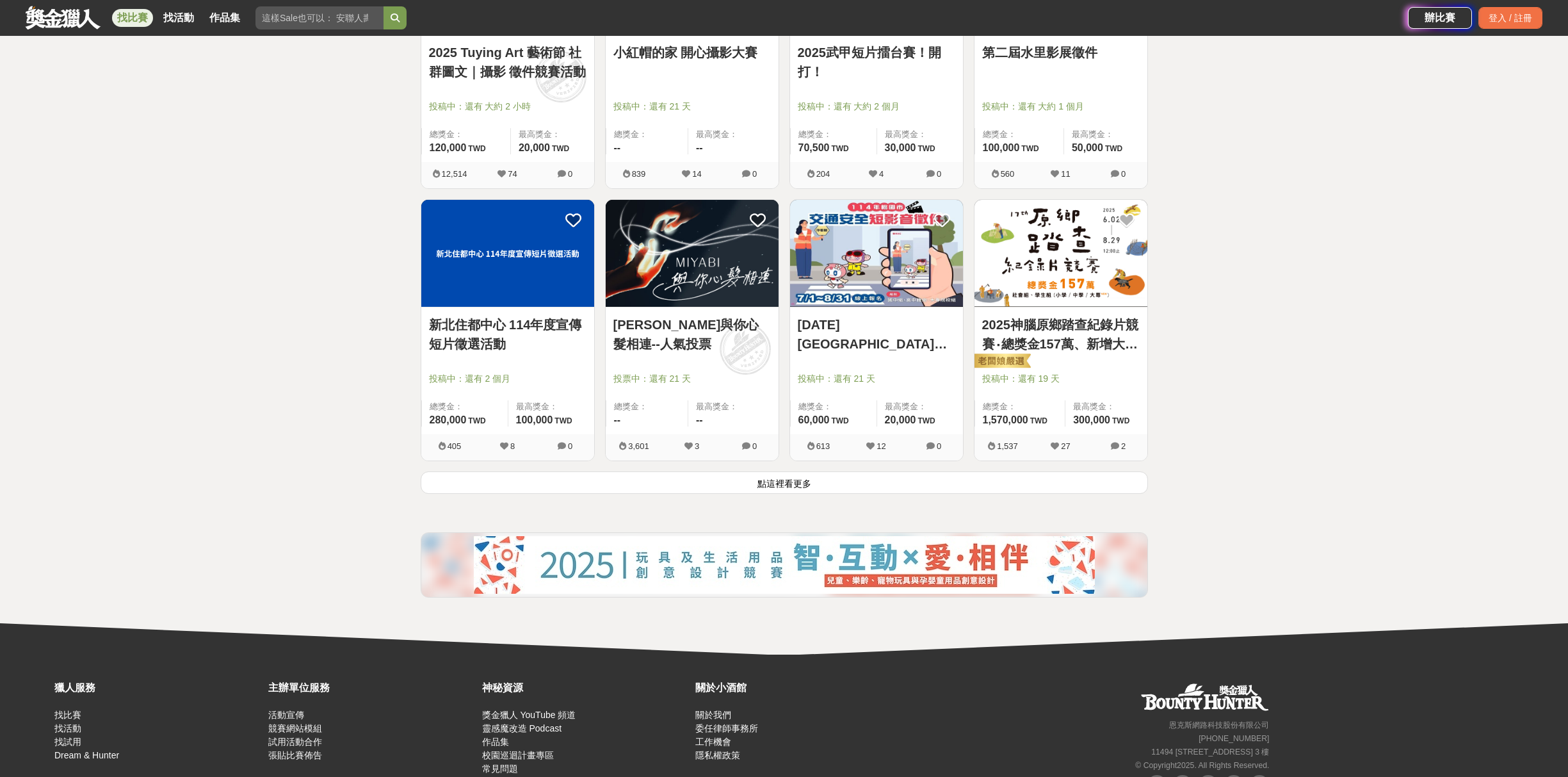
scroll to position [4741, 0]
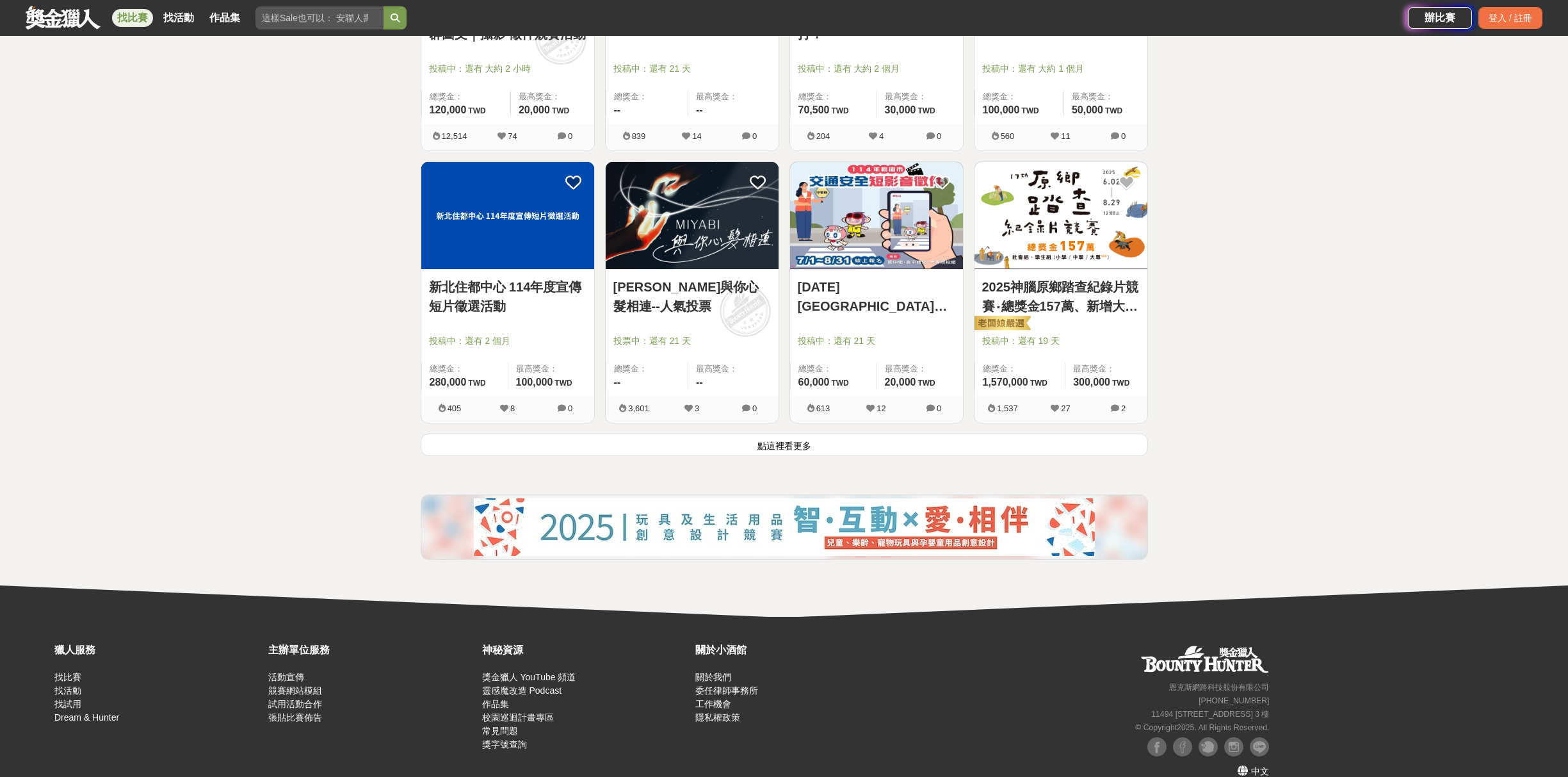
click at [775, 439] on button "點這裡看更多" at bounding box center [784, 444] width 727 height 22
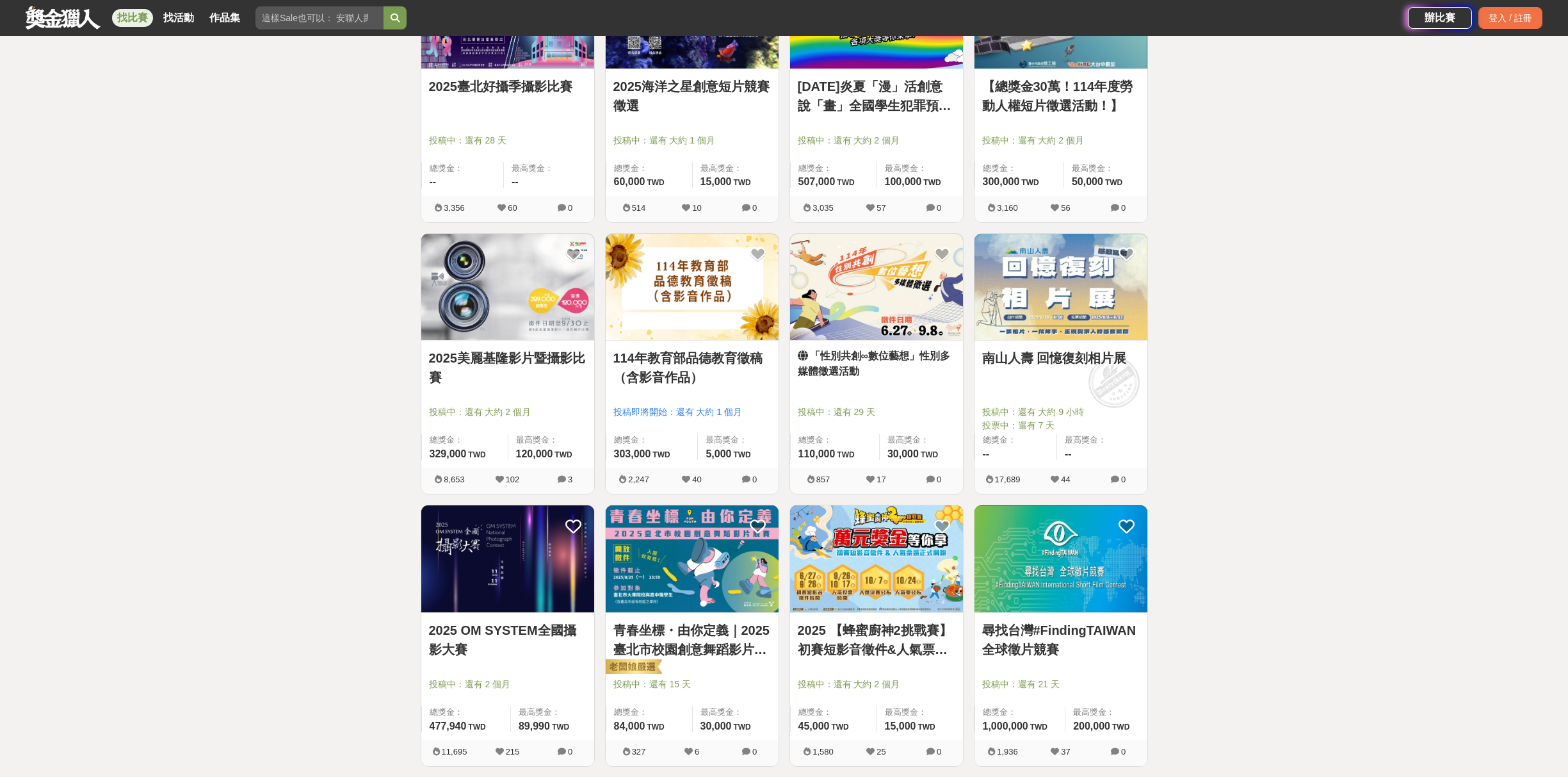
scroll to position [5485, 0]
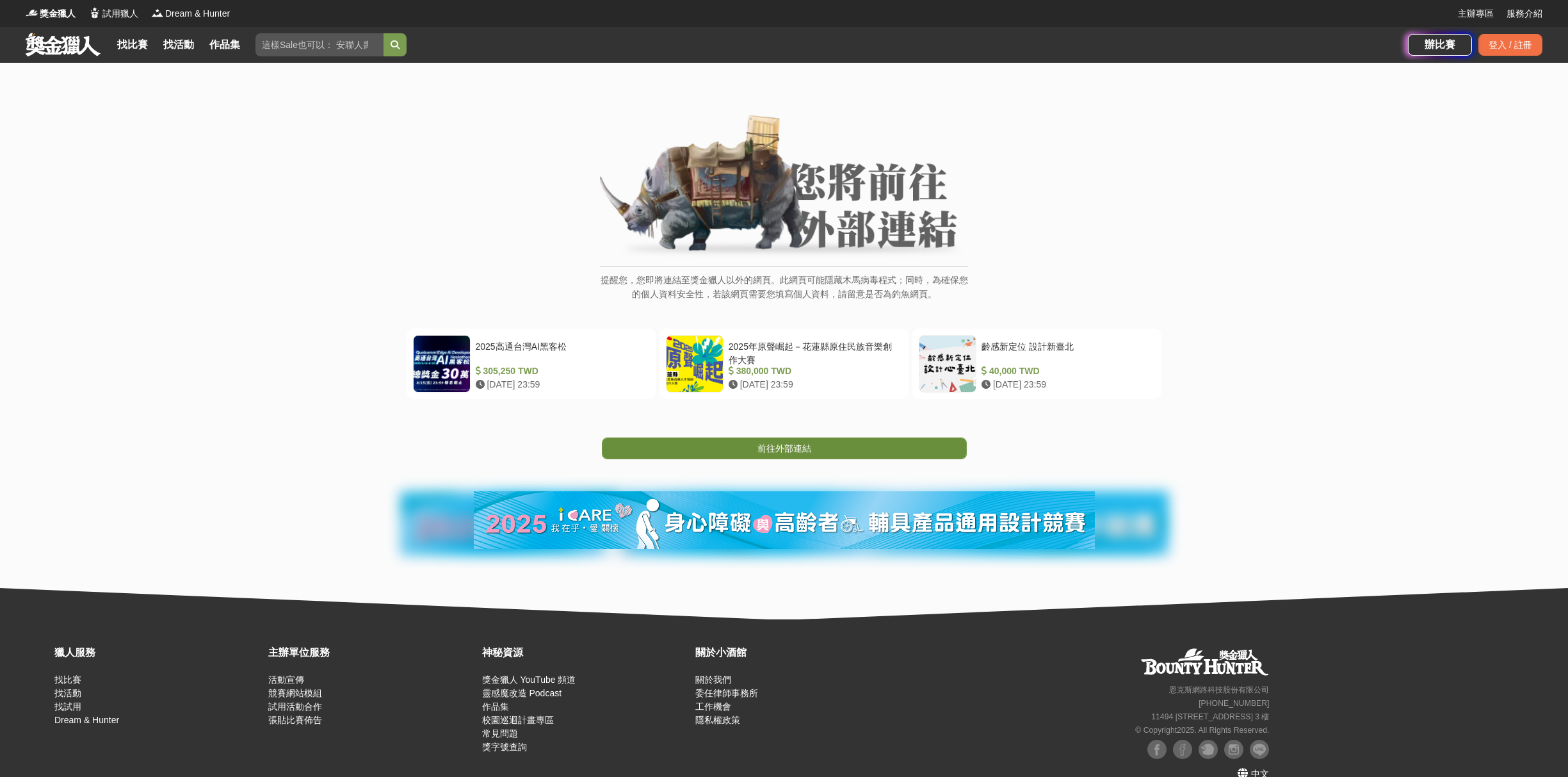
click at [783, 449] on span "前往外部連結" at bounding box center [784, 448] width 54 height 10
click at [797, 448] on span "前往外部連結" at bounding box center [784, 448] width 54 height 10
drag, startPoint x: 796, startPoint y: 448, endPoint x: 844, endPoint y: 356, distance: 103.8
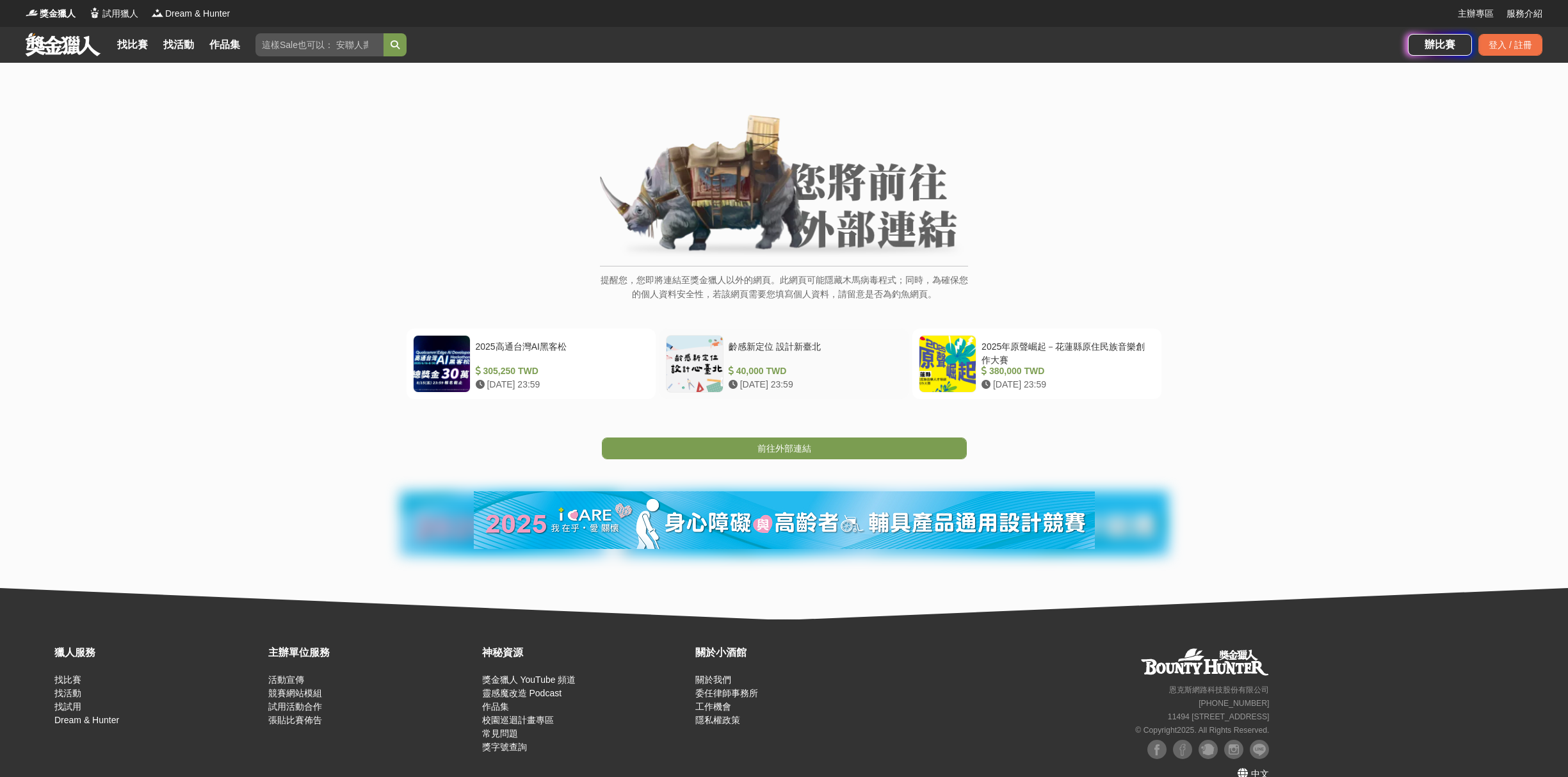
click at [796, 448] on span "前往外部連結" at bounding box center [784, 448] width 54 height 10
